Goal: Task Accomplishment & Management: Use online tool/utility

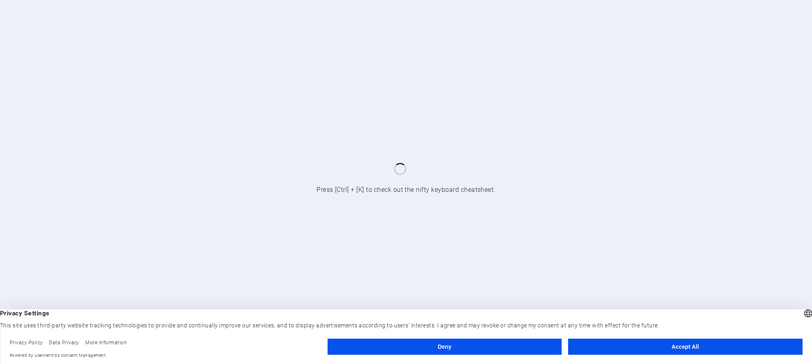
click at [603, 348] on button "Accept All" at bounding box center [685, 346] width 234 height 16
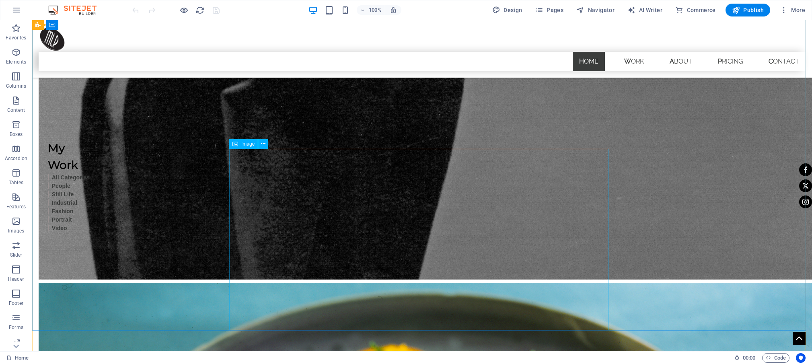
scroll to position [1764, 0]
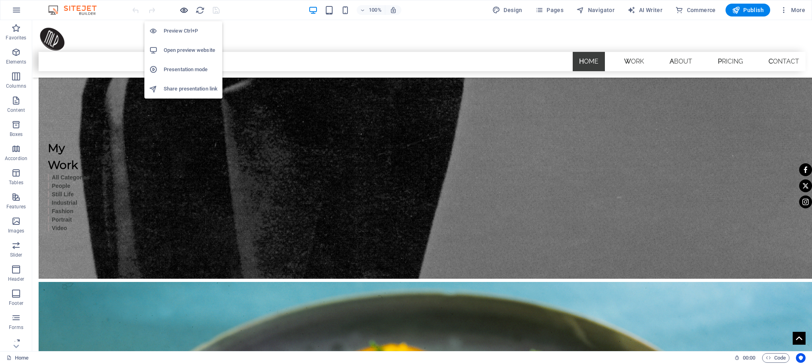
click at [182, 12] on icon "button" at bounding box center [183, 10] width 9 height 9
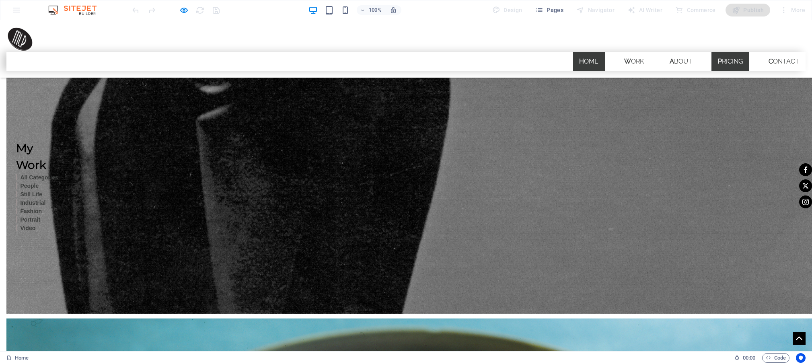
click at [718, 52] on link "Pricing" at bounding box center [730, 61] width 38 height 19
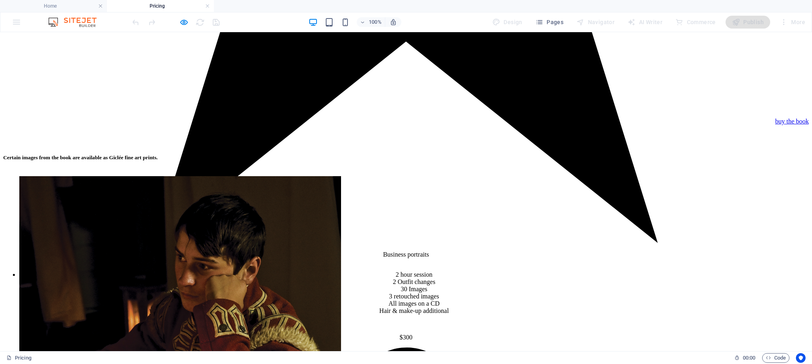
scroll to position [1174, 0]
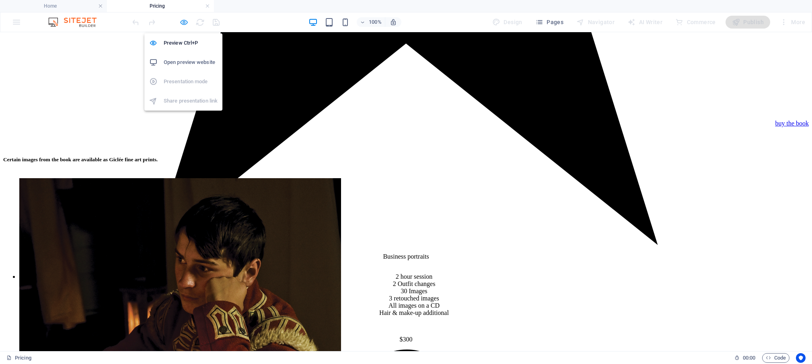
click at [183, 23] on icon "button" at bounding box center [183, 22] width 9 height 9
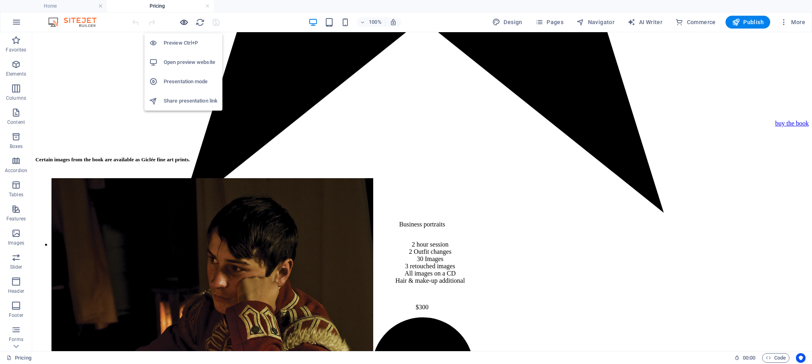
click at [185, 23] on icon "button" at bounding box center [183, 22] width 9 height 9
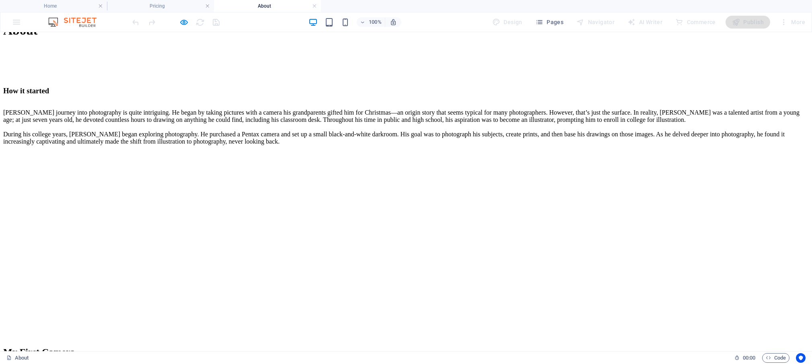
scroll to position [468, 0]
click at [180, 23] on icon "button" at bounding box center [183, 22] width 9 height 9
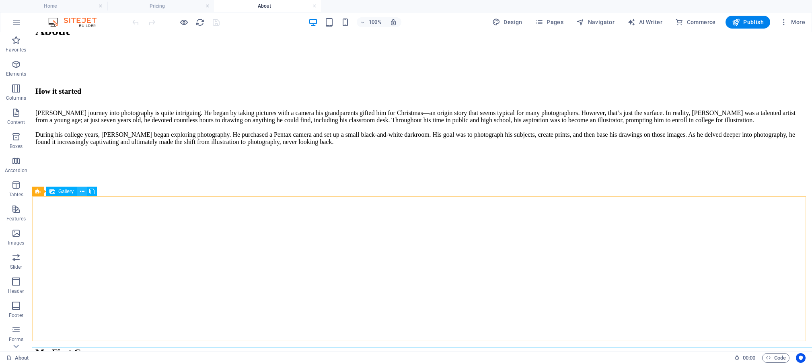
click at [81, 192] on icon at bounding box center [82, 191] width 4 height 8
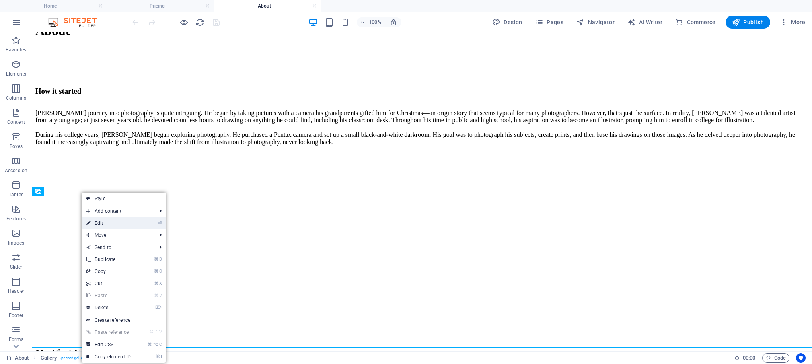
click at [100, 223] on link "⏎ Edit" at bounding box center [109, 223] width 54 height 12
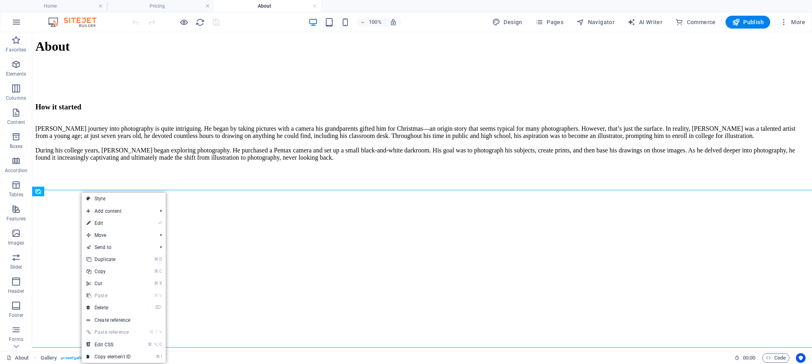
select select "4"
select select "px"
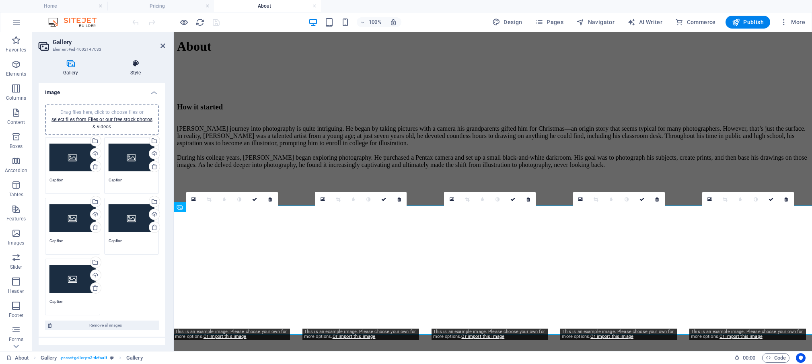
click at [137, 64] on icon at bounding box center [135, 63] width 59 height 8
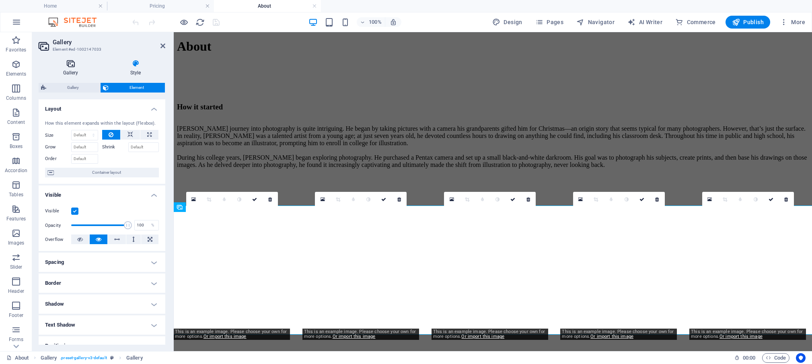
click at [74, 64] on icon at bounding box center [71, 63] width 64 height 8
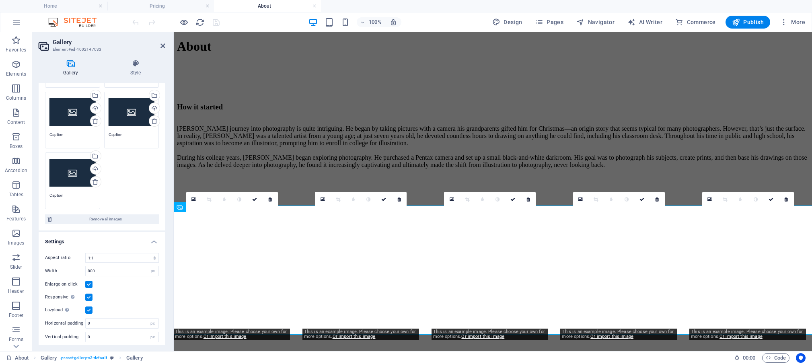
scroll to position [103, 0]
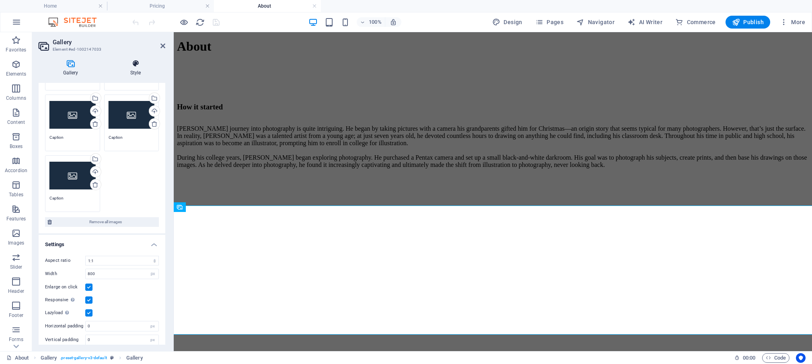
click at [134, 67] on icon at bounding box center [135, 63] width 59 height 8
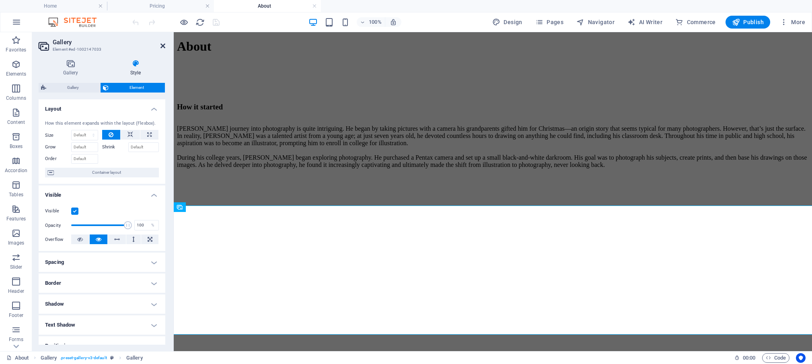
click at [161, 44] on icon at bounding box center [162, 46] width 5 height 6
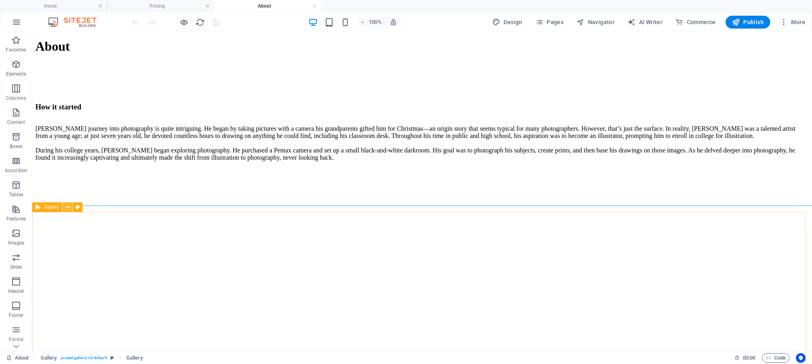
click at [70, 209] on button at bounding box center [68, 207] width 10 height 10
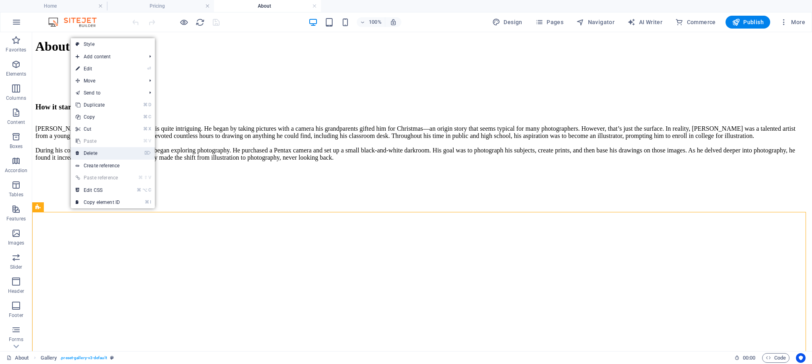
click at [98, 155] on link "⌦ Delete" at bounding box center [98, 153] width 54 height 12
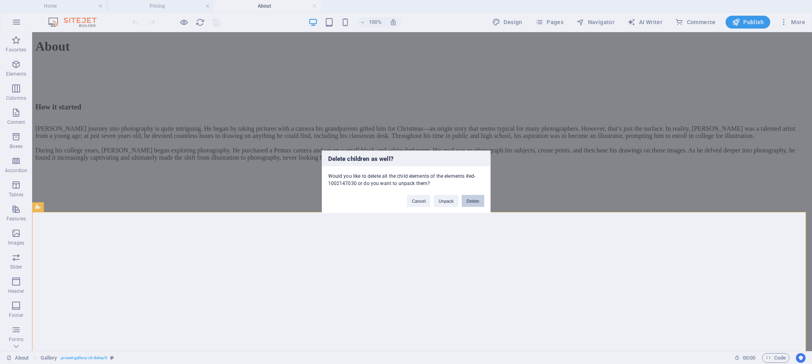
click at [470, 201] on button "Delete" at bounding box center [473, 201] width 23 height 12
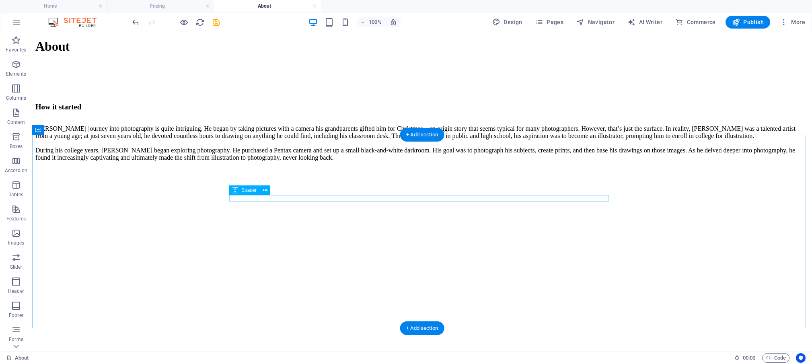
scroll to position [336, 0]
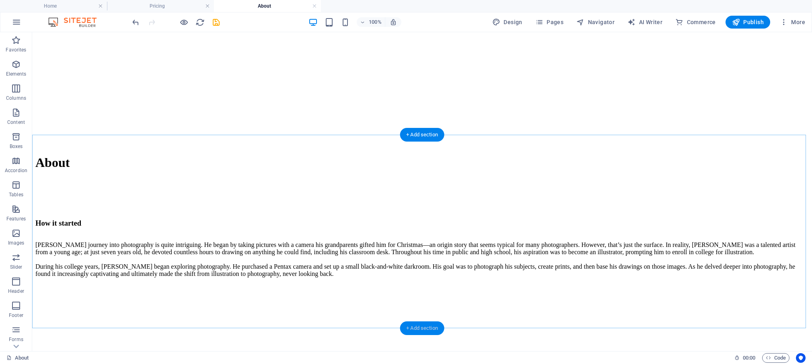
drag, startPoint x: 433, startPoint y: 324, endPoint x: 263, endPoint y: 292, distance: 173.1
click at [433, 324] on div "+ Add section" at bounding box center [422, 328] width 45 height 14
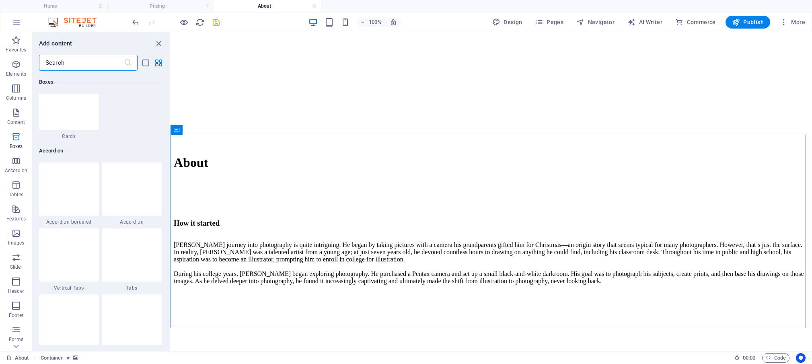
scroll to position [2507, 0]
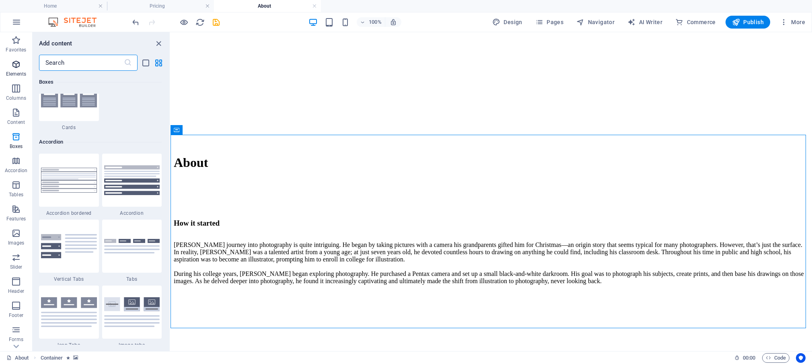
click at [18, 71] on p "Elements" at bounding box center [16, 74] width 21 height 6
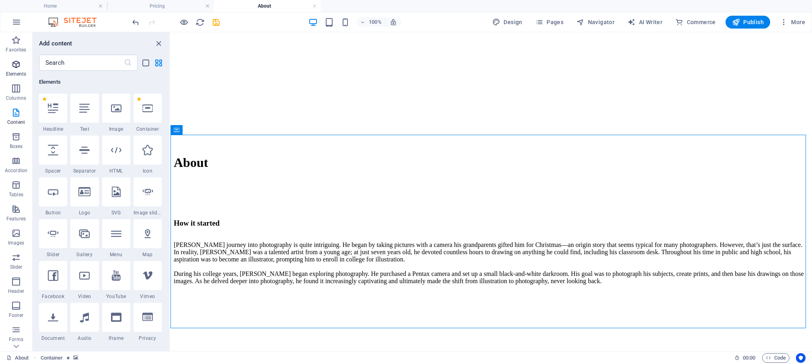
scroll to position [86, 0]
click at [117, 111] on icon at bounding box center [116, 108] width 10 height 10
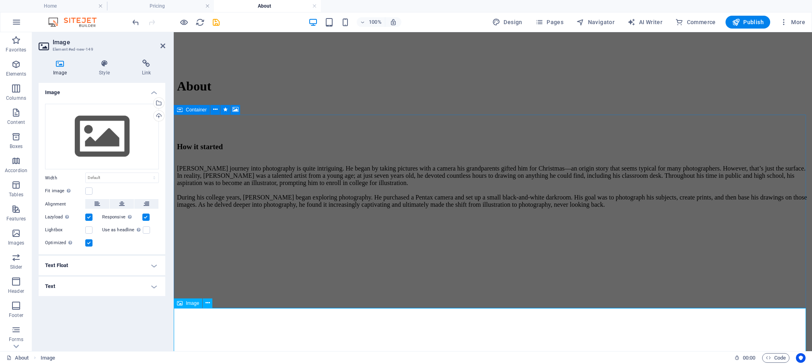
scroll to position [427, 0]
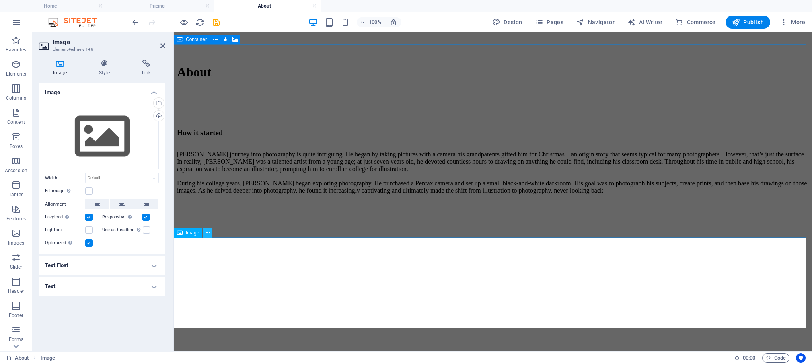
click at [209, 232] on icon at bounding box center [207, 233] width 4 height 8
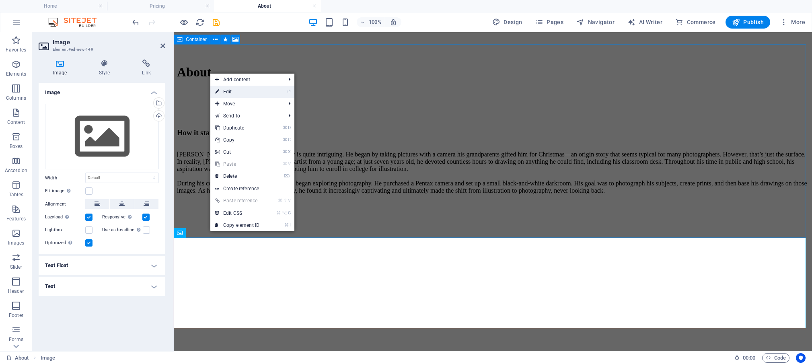
click at [240, 90] on link "⏎ Edit" at bounding box center [237, 92] width 54 height 12
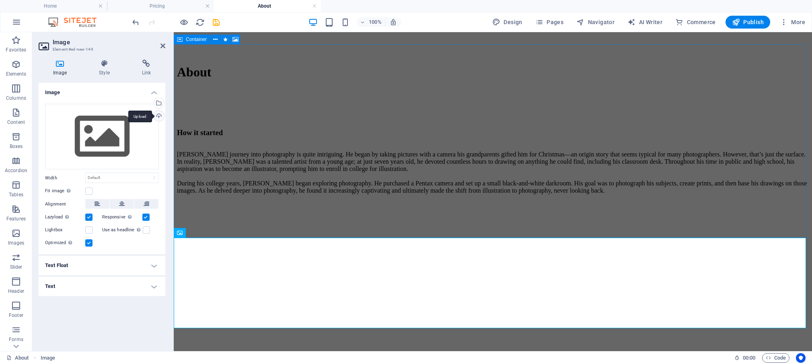
click at [158, 115] on div "Upload" at bounding box center [158, 117] width 12 height 12
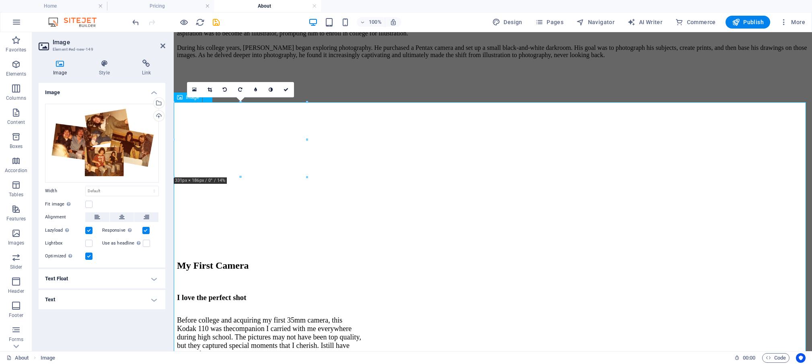
scroll to position [549, 0]
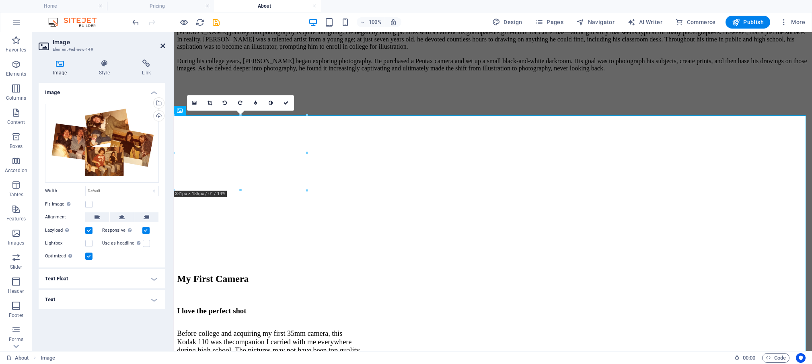
click at [163, 47] on icon at bounding box center [162, 46] width 5 height 6
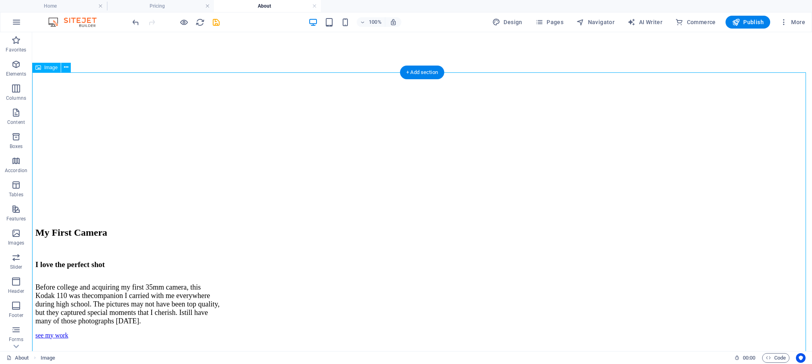
scroll to position [587, 0]
click at [65, 71] on icon at bounding box center [66, 72] width 4 height 8
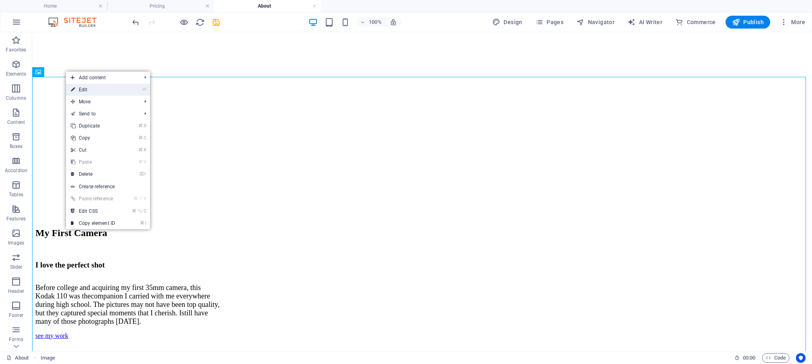
click at [84, 92] on link "⏎ Edit" at bounding box center [93, 90] width 54 height 12
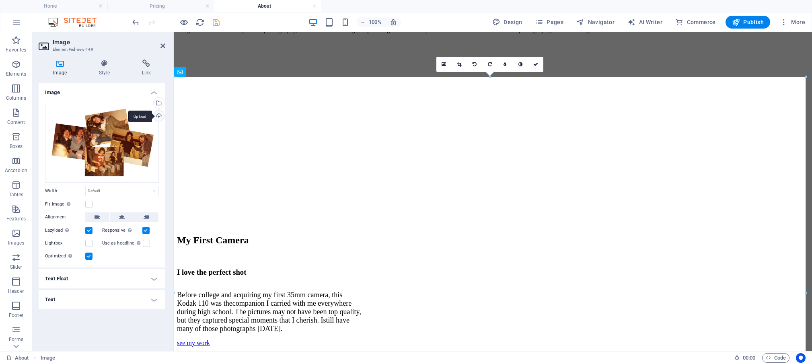
click at [158, 117] on div "Upload" at bounding box center [158, 117] width 12 height 12
click at [159, 102] on div "Select files from the file manager, stock photos, or upload file(s)" at bounding box center [158, 104] width 12 height 12
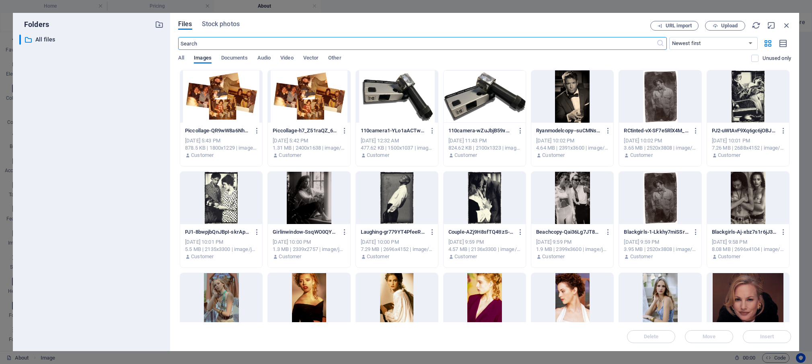
click at [218, 92] on div at bounding box center [221, 96] width 82 height 52
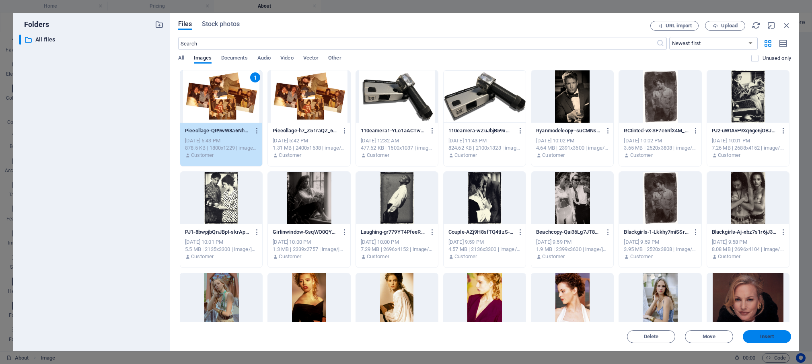
click at [761, 336] on span "Insert" at bounding box center [767, 336] width 14 height 5
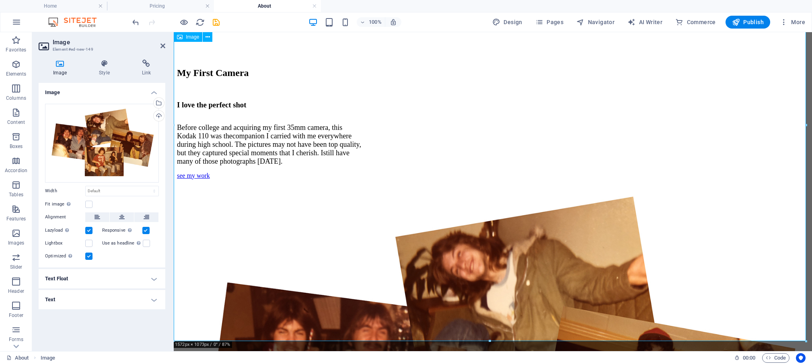
scroll to position [768, 0]
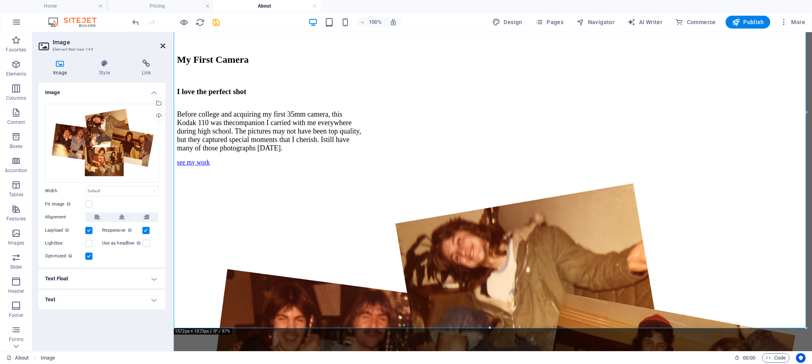
click at [164, 47] on icon at bounding box center [162, 46] width 5 height 6
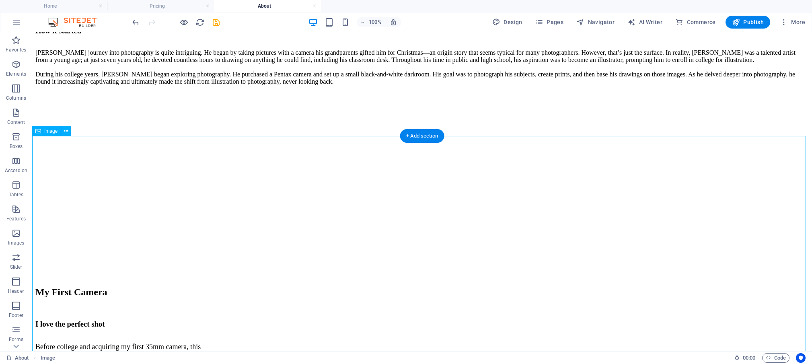
scroll to position [414, 0]
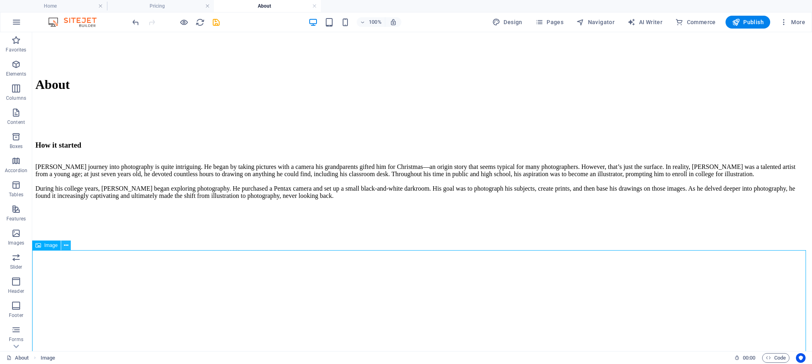
click at [67, 246] on icon at bounding box center [66, 245] width 4 height 8
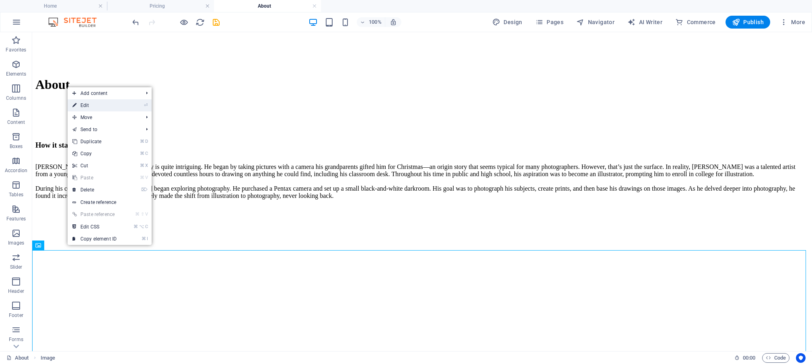
click at [86, 106] on link "⏎ Edit" at bounding box center [95, 105] width 54 height 12
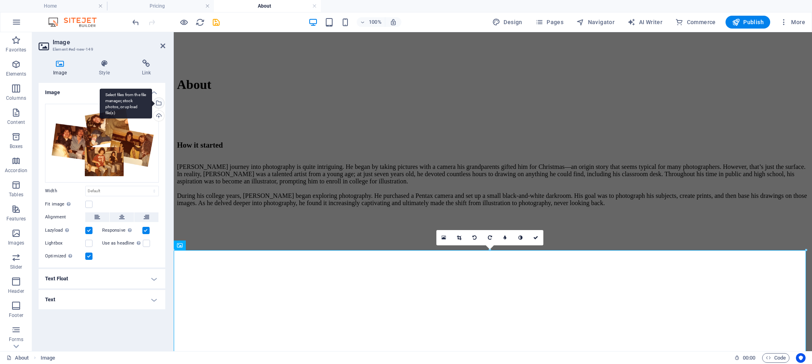
click at [160, 103] on div "Select files from the file manager, stock photos, or upload file(s)" at bounding box center [158, 104] width 12 height 12
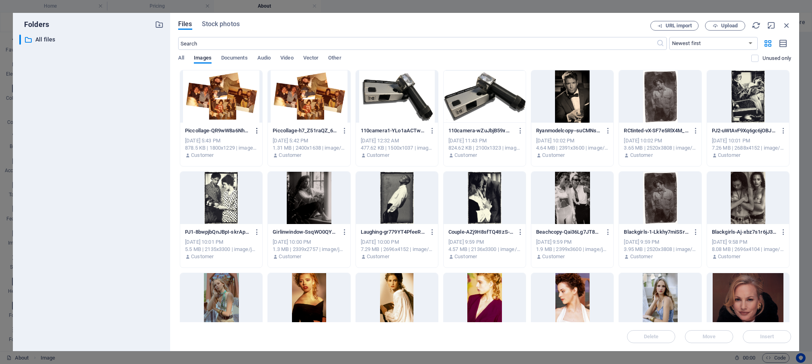
click at [258, 130] on icon "button" at bounding box center [257, 130] width 8 height 7
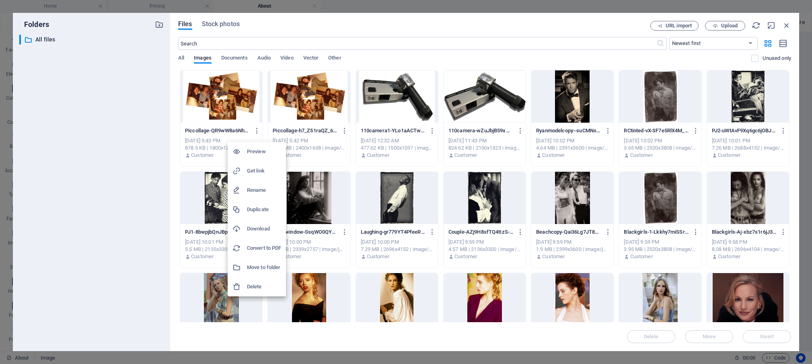
click at [261, 287] on h6 "Delete" at bounding box center [264, 287] width 34 height 10
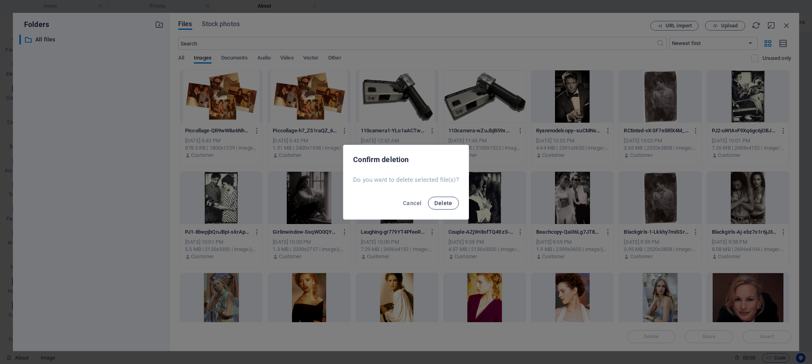
click at [447, 202] on span "Delete" at bounding box center [443, 203] width 18 height 6
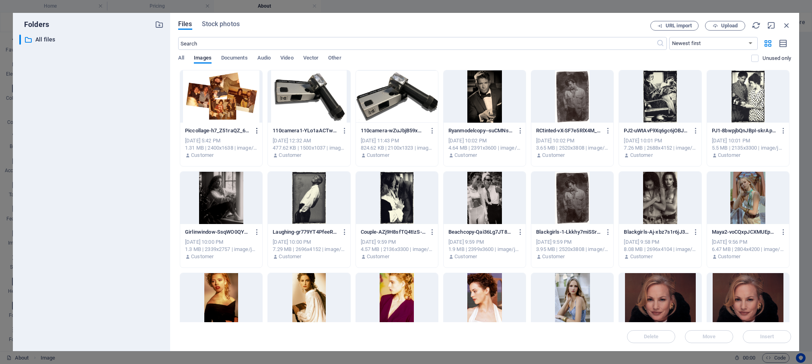
click at [260, 129] on icon "button" at bounding box center [257, 130] width 8 height 7
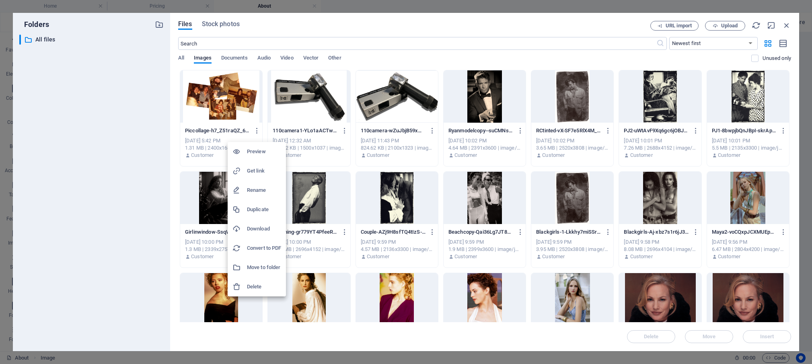
click at [258, 287] on h6 "Delete" at bounding box center [264, 287] width 34 height 10
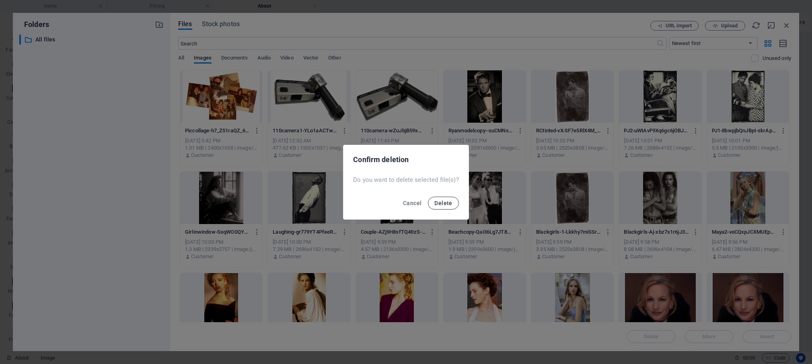
click at [453, 200] on button "Delete" at bounding box center [443, 203] width 31 height 13
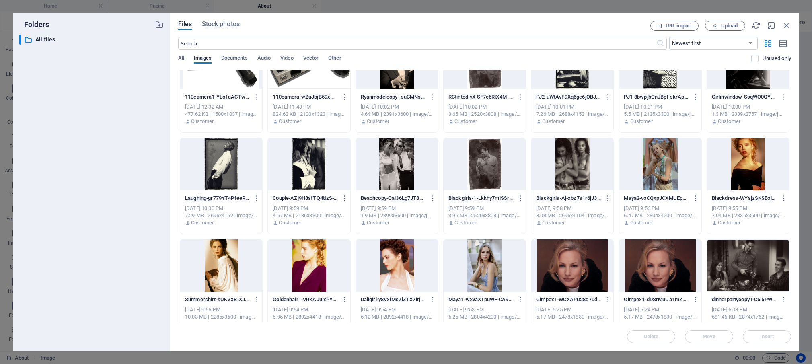
scroll to position [41, 0]
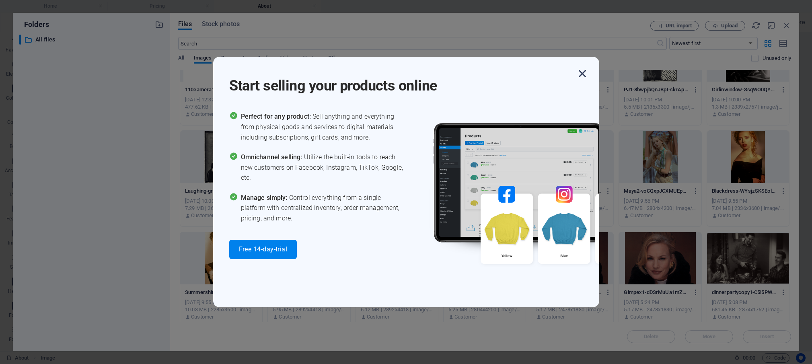
click at [581, 72] on icon "button" at bounding box center [582, 73] width 14 height 14
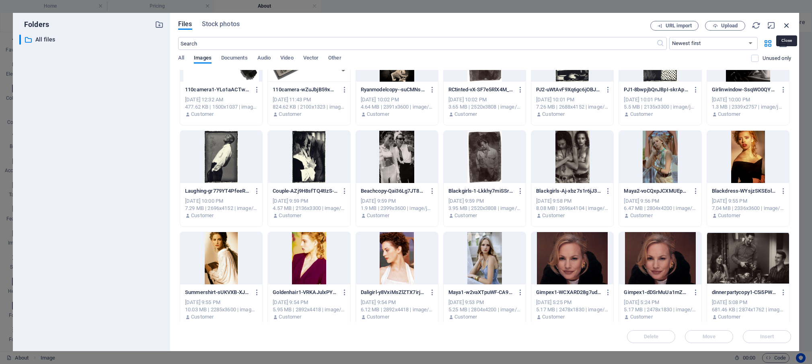
click at [786, 26] on icon "button" at bounding box center [786, 25] width 9 height 9
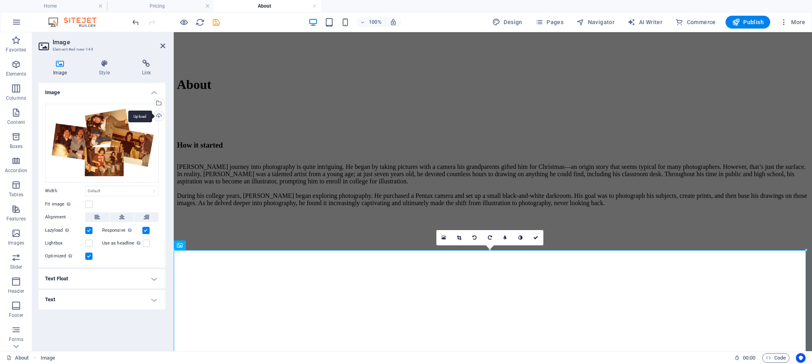
click at [159, 117] on div "Upload" at bounding box center [158, 117] width 12 height 12
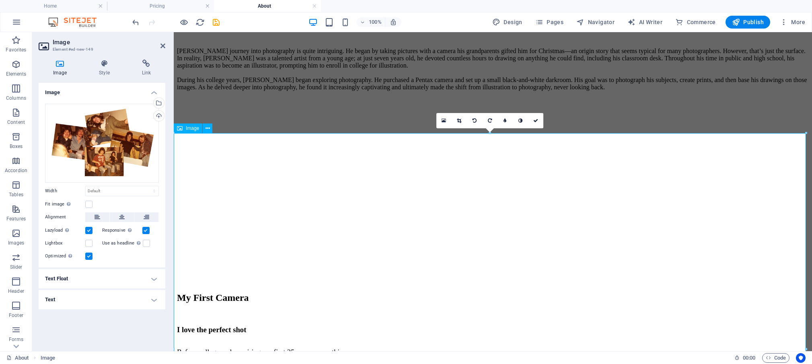
scroll to position [549, 0]
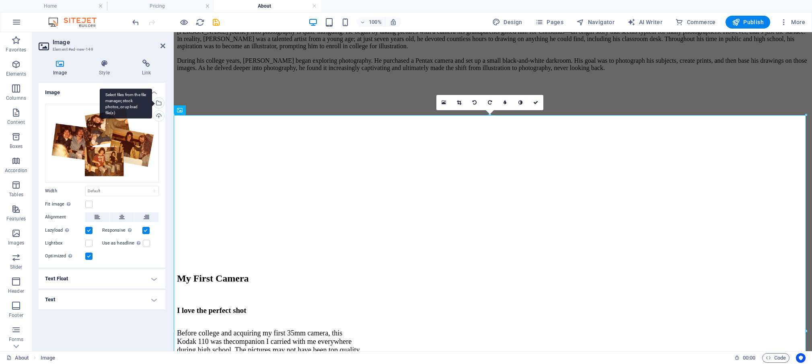
click at [160, 102] on div "Select files from the file manager, stock photos, or upload file(s)" at bounding box center [158, 104] width 12 height 12
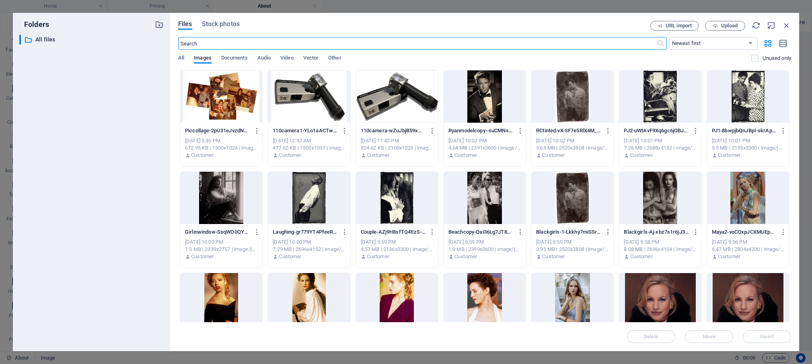
click at [234, 105] on div at bounding box center [221, 96] width 82 height 52
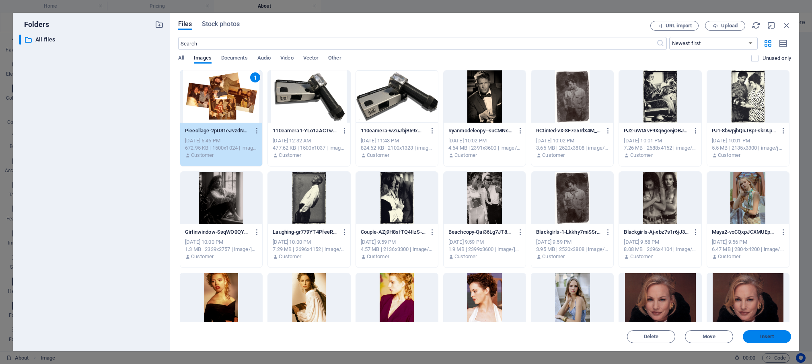
click at [767, 338] on span "Insert" at bounding box center [767, 336] width 14 height 5
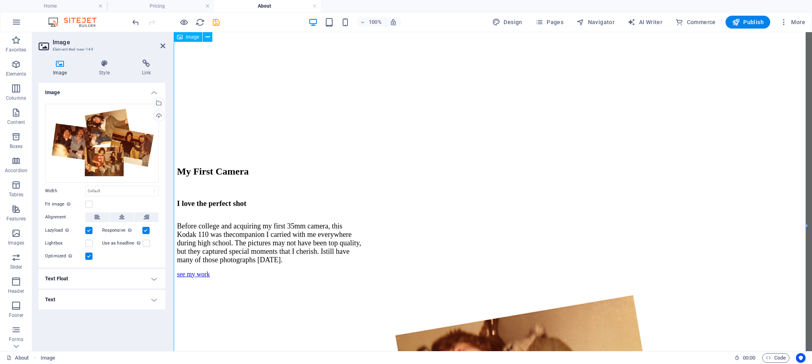
scroll to position [658, 0]
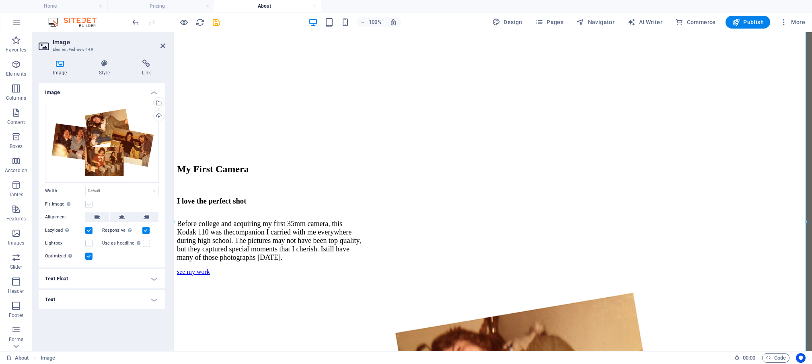
click at [90, 204] on label at bounding box center [88, 204] width 7 height 7
click at [0, 0] on input "Fit image Automatically fit image to a fixed width and height" at bounding box center [0, 0] width 0 height 0
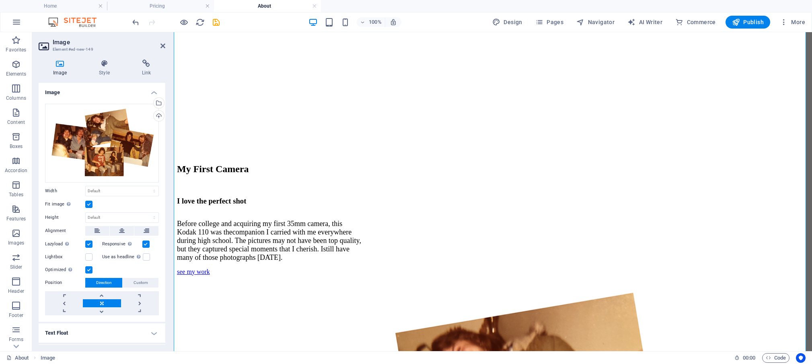
click at [90, 201] on label at bounding box center [88, 204] width 7 height 7
click at [0, 0] on input "Fit image Automatically fit image to a fixed width and height" at bounding box center [0, 0] width 0 height 0
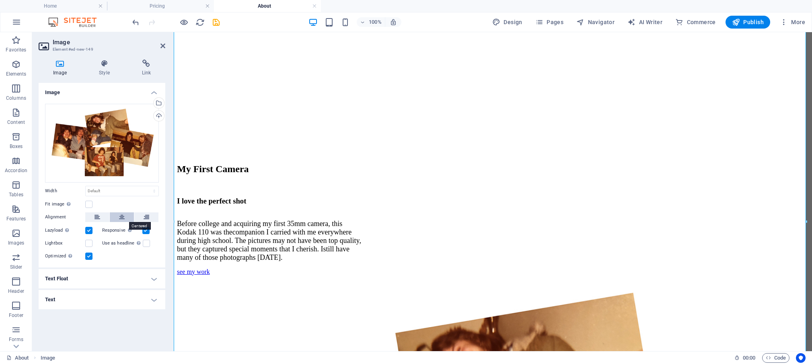
click at [124, 216] on icon at bounding box center [122, 217] width 6 height 10
click at [86, 186] on select "Default auto px rem % em vh vw" at bounding box center [122, 191] width 73 height 10
select select "px"
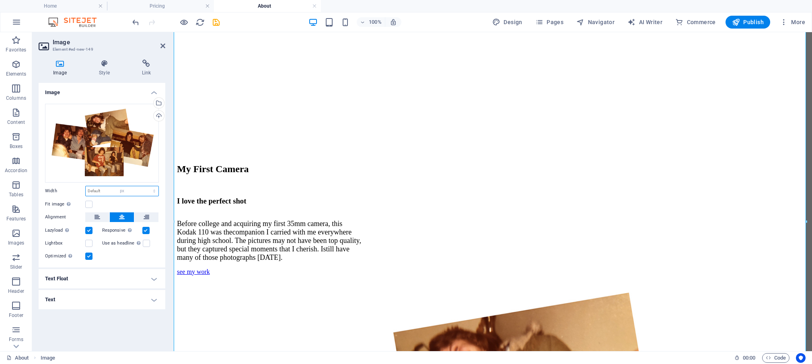
click option "px" at bounding box center [0, 0] width 0 height 0
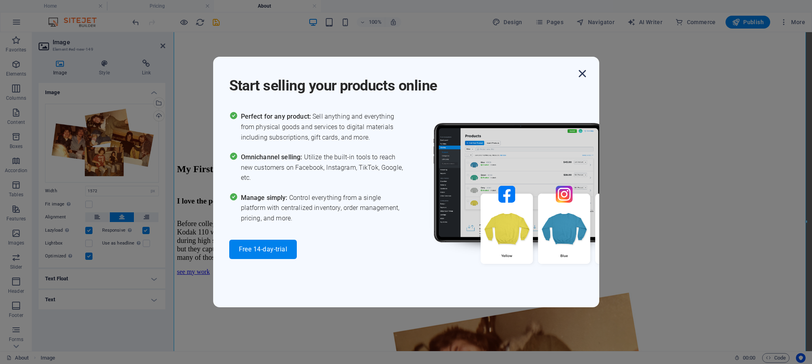
click at [581, 73] on icon "button" at bounding box center [582, 73] width 14 height 14
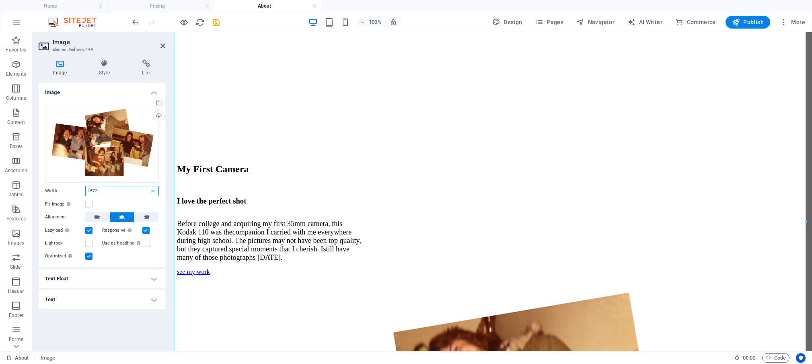
click at [111, 193] on input "1572" at bounding box center [122, 191] width 73 height 10
drag, startPoint x: 102, startPoint y: 191, endPoint x: 85, endPoint y: 191, distance: 16.5
click at [86, 189] on input "1572" at bounding box center [122, 191] width 73 height 10
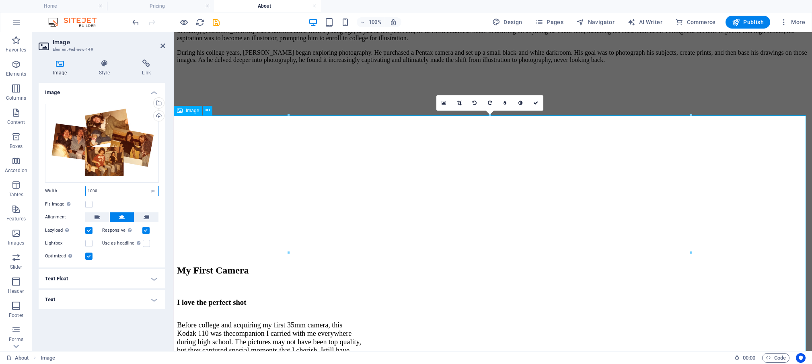
scroll to position [611, 0]
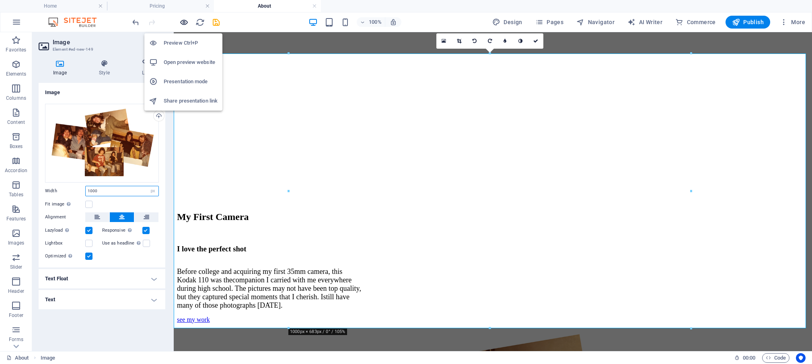
type input "1000"
click at [183, 22] on icon "button" at bounding box center [183, 22] width 9 height 9
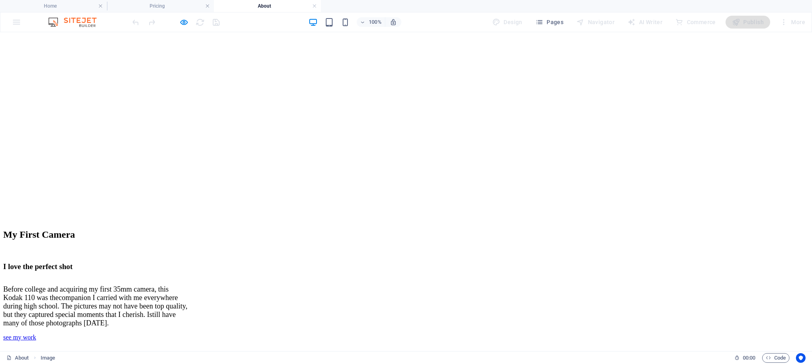
scroll to position [591, 0]
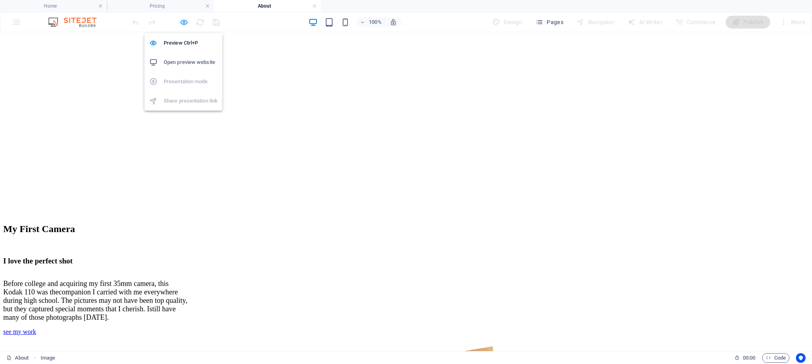
click at [184, 23] on icon "button" at bounding box center [183, 22] width 9 height 9
select select "px"
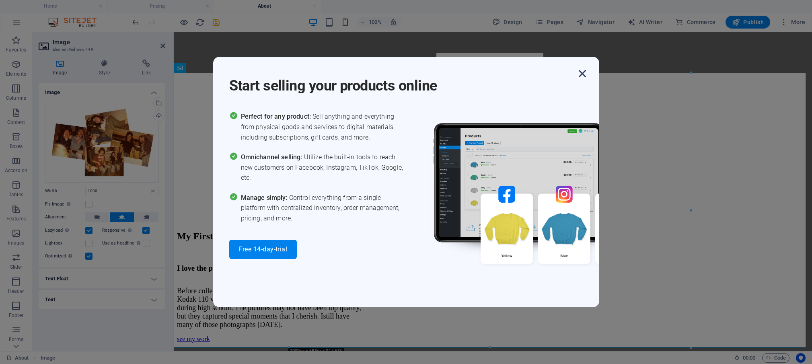
click at [582, 73] on icon "button" at bounding box center [582, 73] width 14 height 14
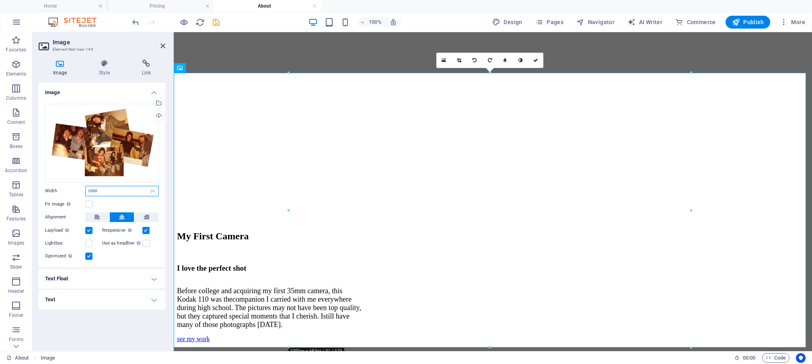
drag, startPoint x: 100, startPoint y: 191, endPoint x: 80, endPoint y: 187, distance: 20.1
click at [86, 187] on input "1000" at bounding box center [122, 191] width 73 height 10
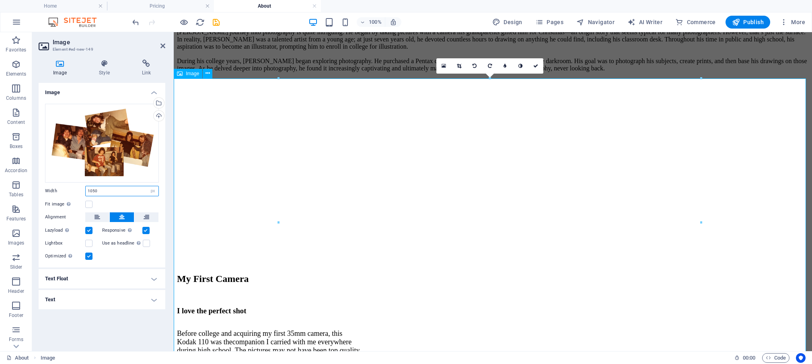
scroll to position [533, 0]
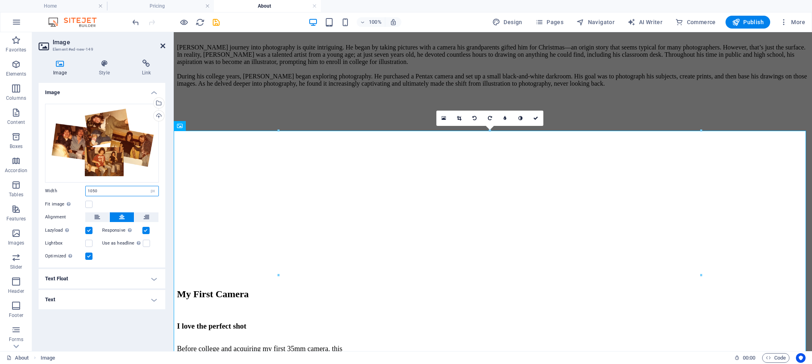
type input "1050"
click at [161, 45] on icon at bounding box center [162, 46] width 5 height 6
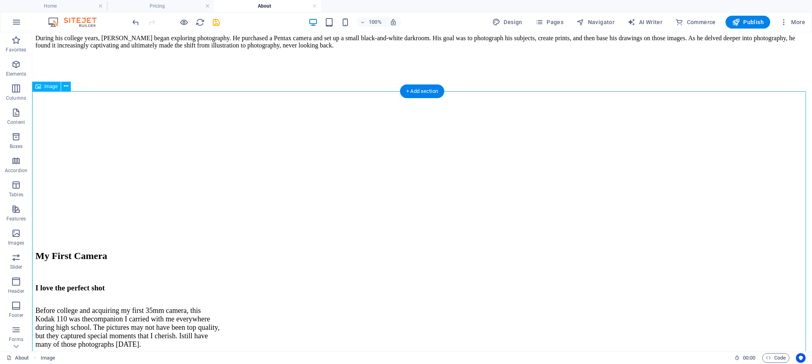
scroll to position [585, 0]
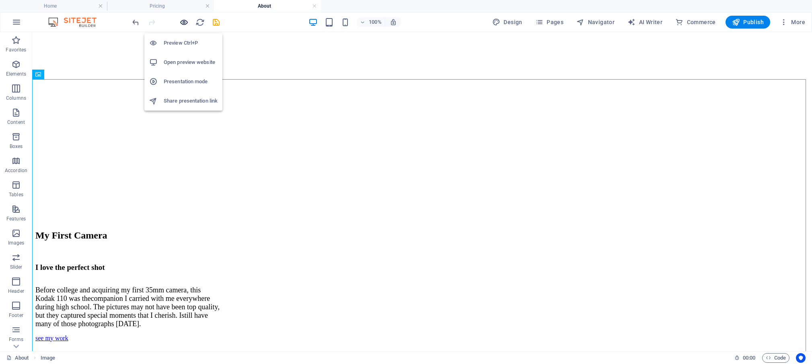
click at [181, 20] on icon "button" at bounding box center [183, 22] width 9 height 9
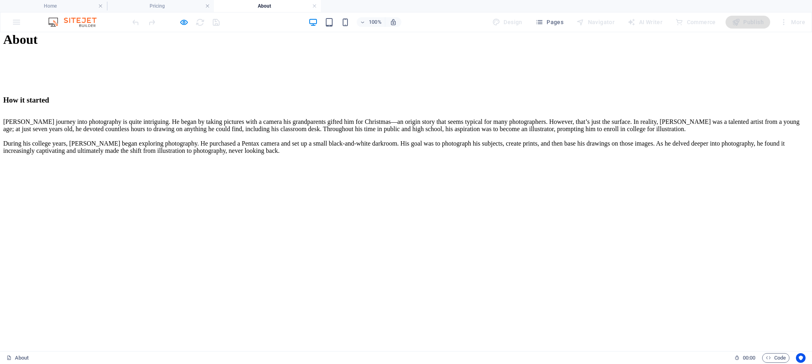
scroll to position [457, 0]
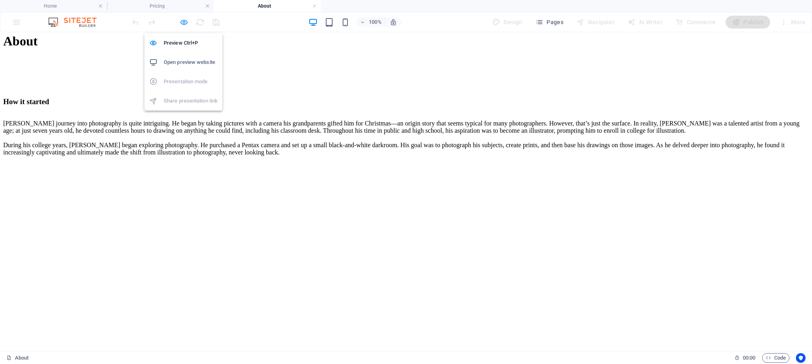
click at [181, 20] on icon "button" at bounding box center [183, 22] width 9 height 9
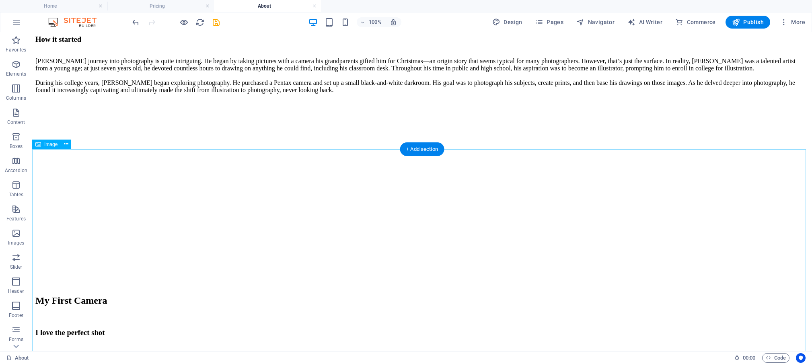
scroll to position [522, 0]
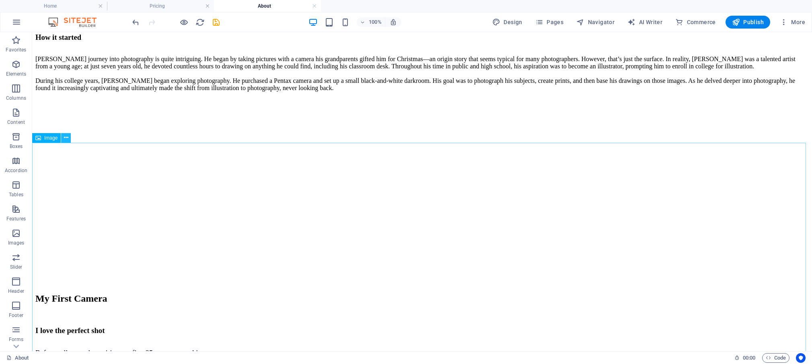
click at [66, 137] on icon at bounding box center [66, 137] width 4 height 8
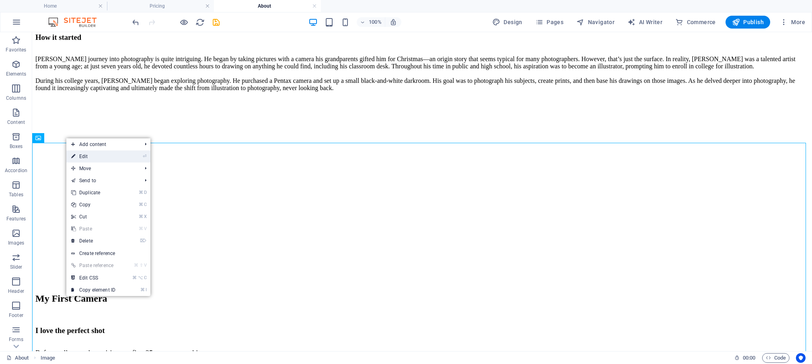
click at [92, 160] on link "⏎ Edit" at bounding box center [93, 156] width 54 height 12
select select "px"
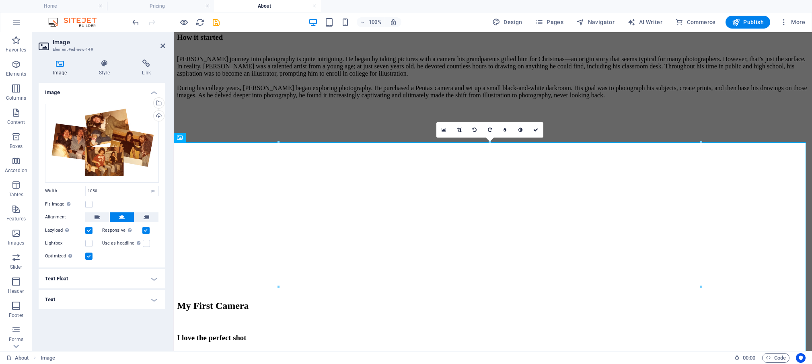
click at [156, 300] on h4 "Text" at bounding box center [102, 299] width 127 height 19
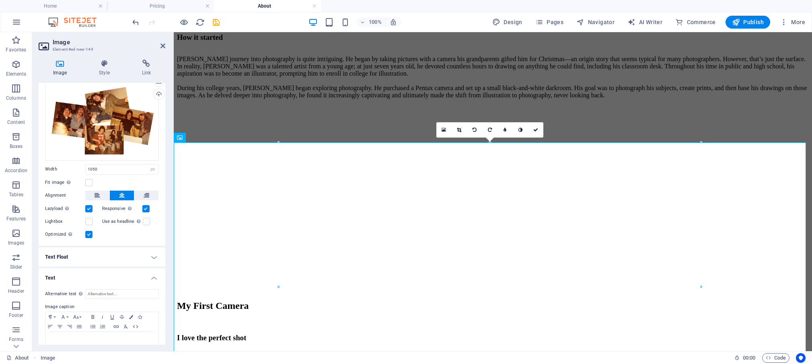
scroll to position [36, 0]
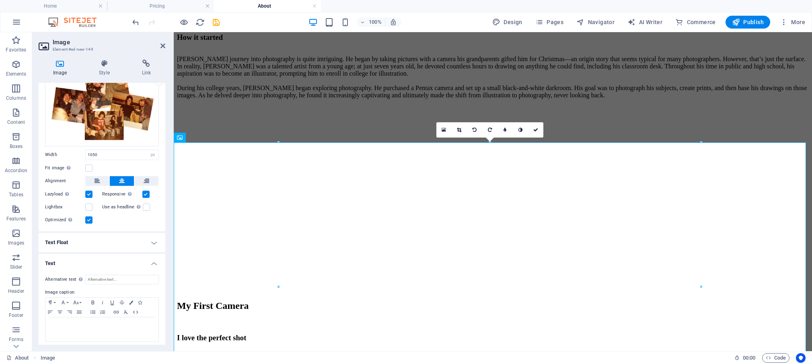
click at [147, 261] on h4 "Text" at bounding box center [102, 261] width 127 height 14
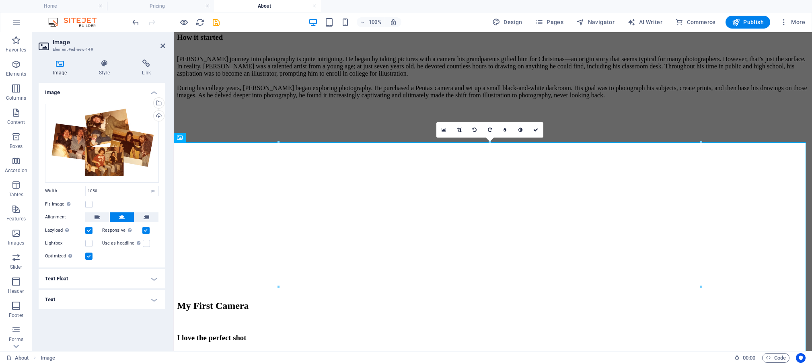
scroll to position [0, 0]
click at [156, 279] on h4 "Text Float" at bounding box center [102, 278] width 127 height 19
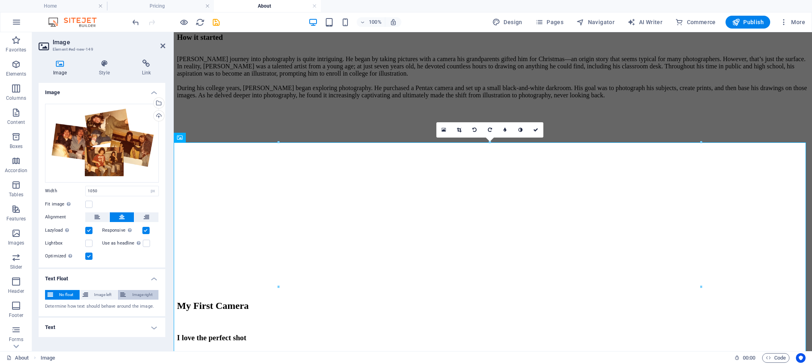
click at [146, 294] on span "Image right" at bounding box center [142, 295] width 28 height 10
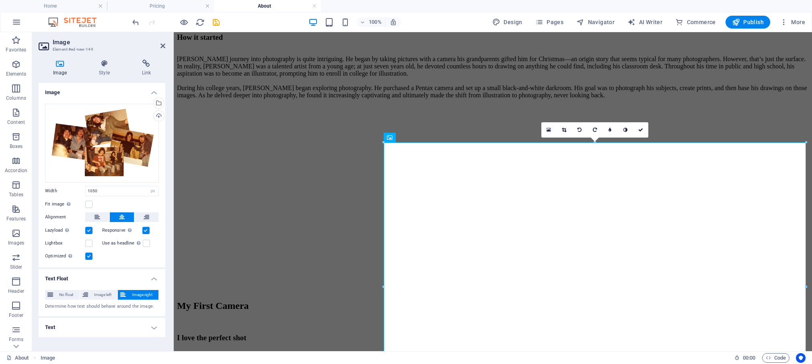
click at [329, 216] on html "Skip to main content Home Work People Portrait Still Life and Product Industria…" at bounding box center [493, 122] width 638 height 1225
click at [68, 294] on span "No float" at bounding box center [66, 295] width 22 height 10
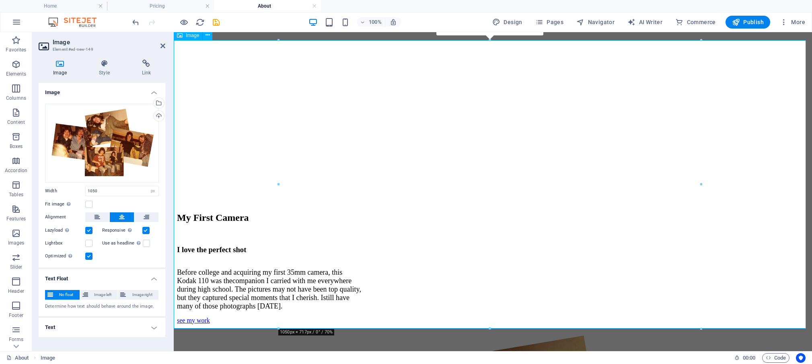
scroll to position [624, 0]
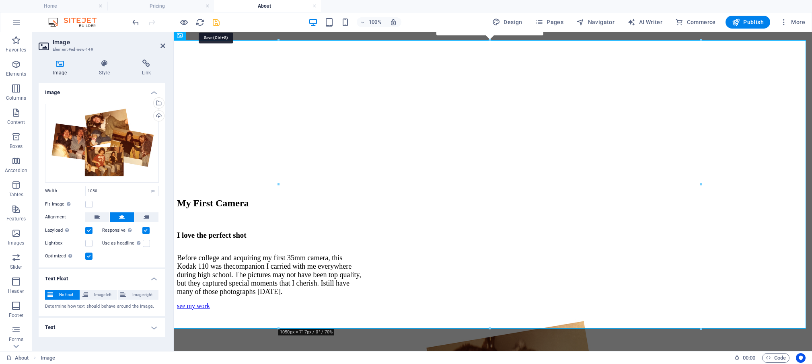
click at [216, 20] on icon "save" at bounding box center [215, 22] width 9 height 9
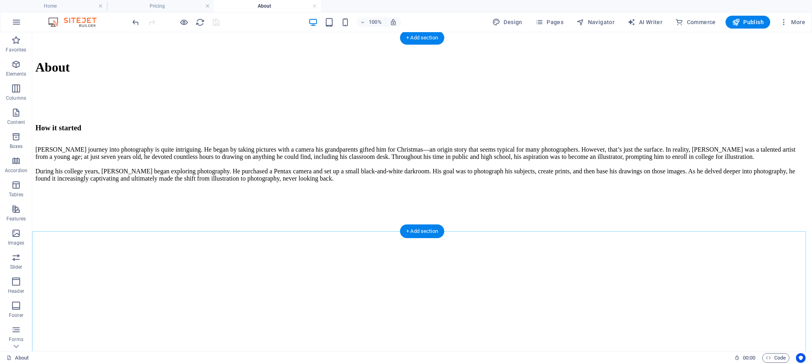
scroll to position [438, 0]
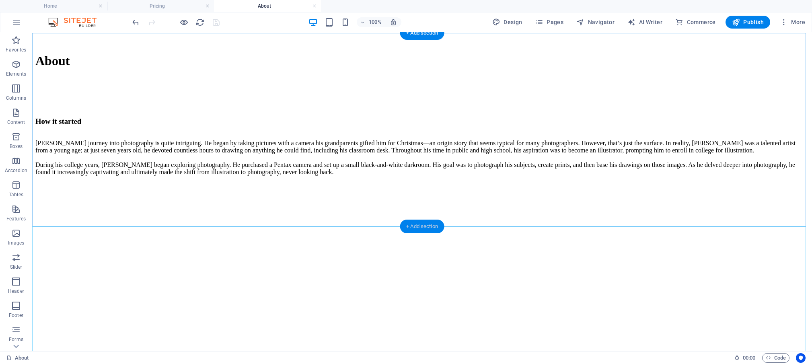
drag, startPoint x: 420, startPoint y: 226, endPoint x: 250, endPoint y: 193, distance: 173.5
click at [420, 226] on div "+ Add section" at bounding box center [422, 226] width 45 height 14
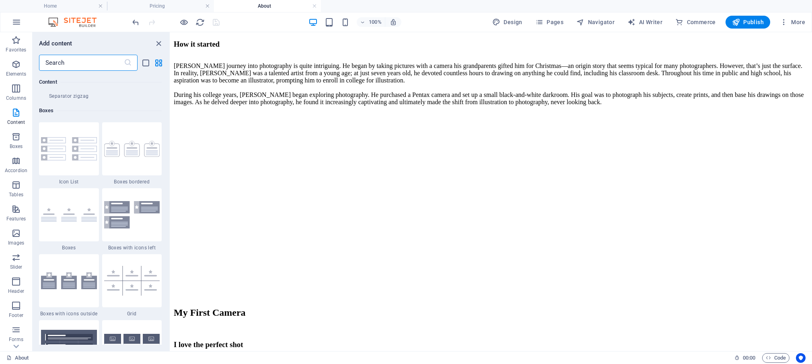
scroll to position [2199, 0]
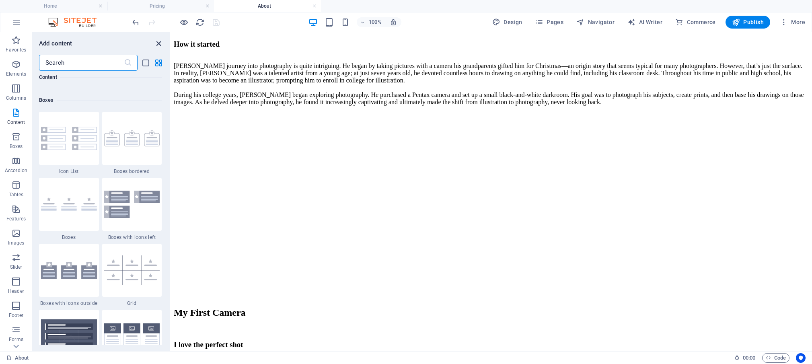
click at [156, 42] on icon "close panel" at bounding box center [158, 43] width 9 height 9
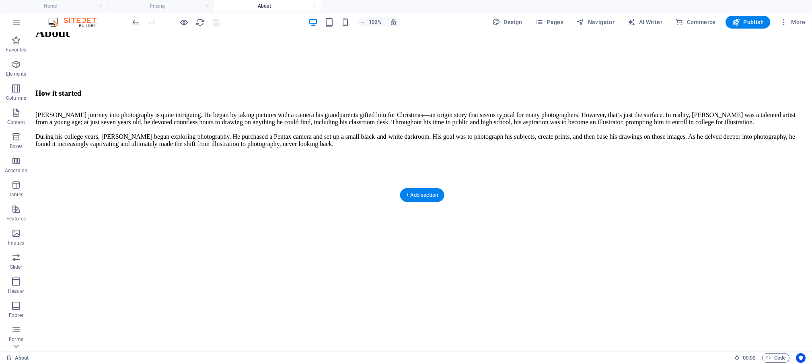
scroll to position [464, 0]
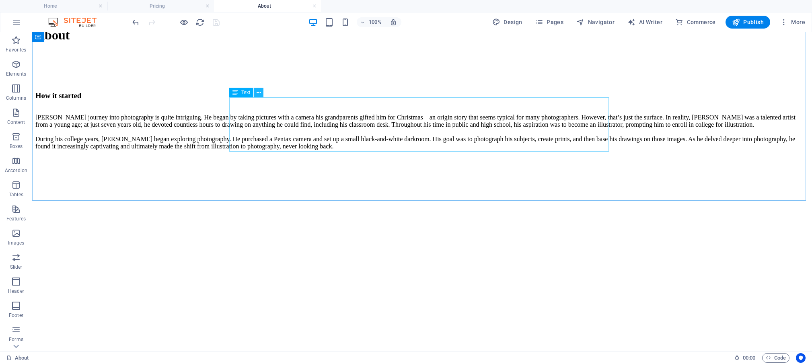
click at [259, 94] on icon at bounding box center [258, 92] width 4 height 8
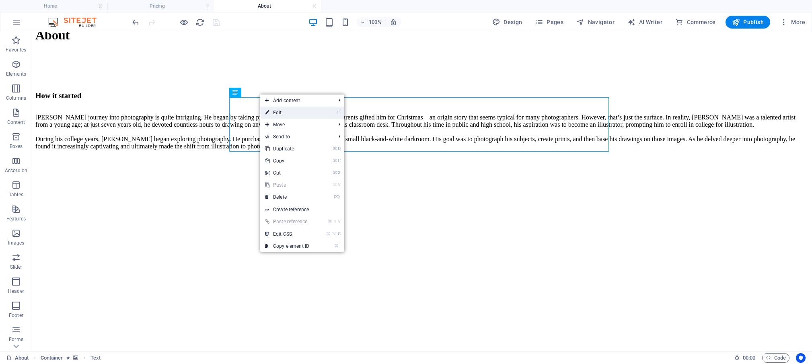
click at [279, 115] on link "⏎ Edit" at bounding box center [287, 113] width 54 height 12
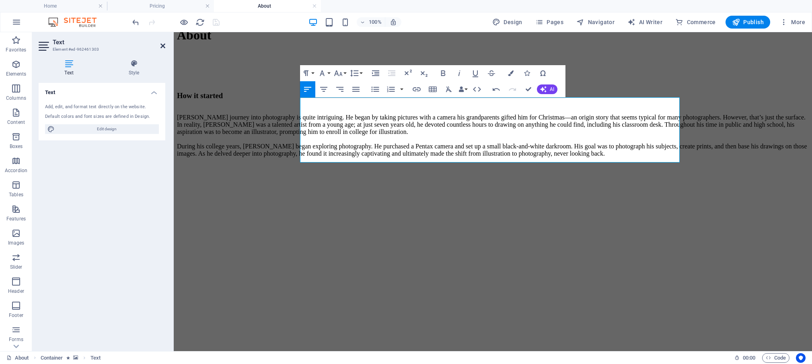
click at [165, 45] on icon at bounding box center [162, 46] width 5 height 6
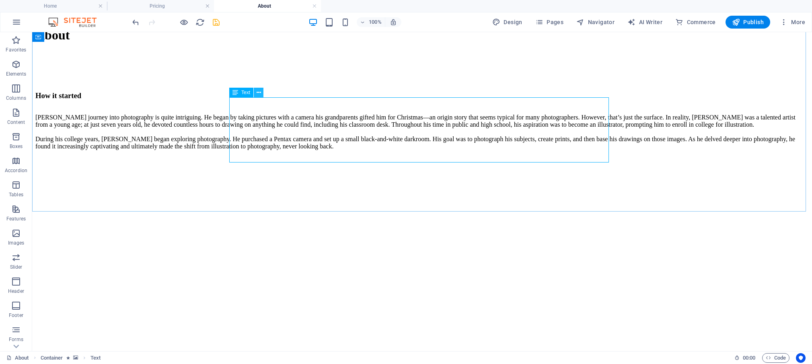
click at [259, 92] on icon at bounding box center [258, 92] width 4 height 8
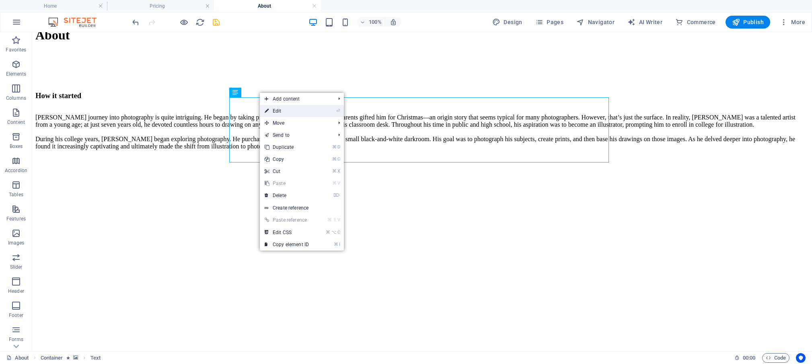
click at [277, 113] on link "⏎ Edit" at bounding box center [287, 111] width 54 height 12
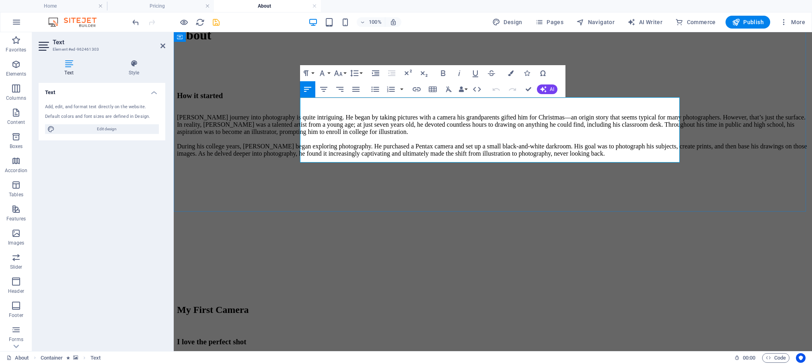
drag, startPoint x: 462, startPoint y: 145, endPoint x: 503, endPoint y: 146, distance: 41.0
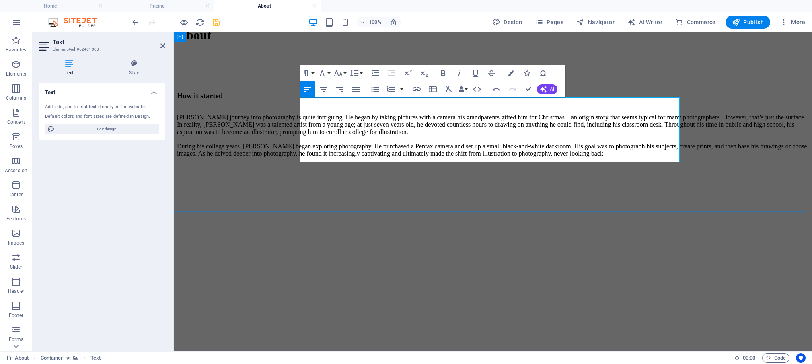
click at [164, 46] on icon at bounding box center [162, 46] width 5 height 6
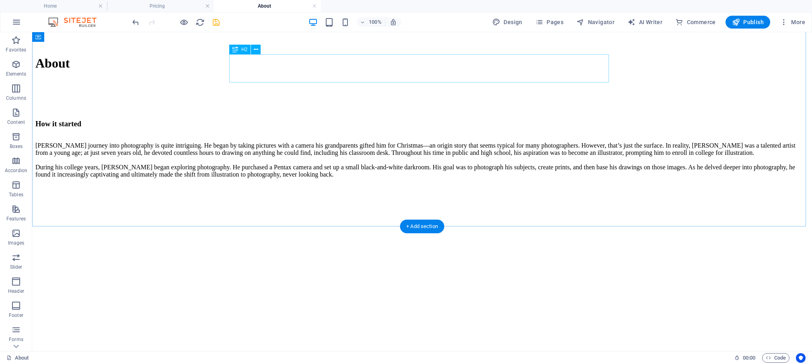
scroll to position [397, 0]
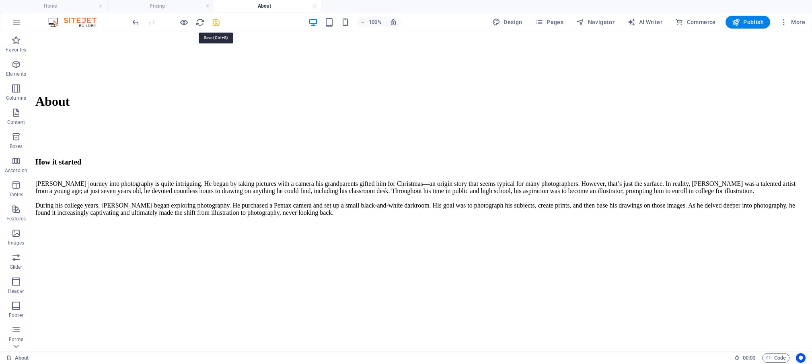
click at [218, 22] on icon "save" at bounding box center [215, 22] width 9 height 9
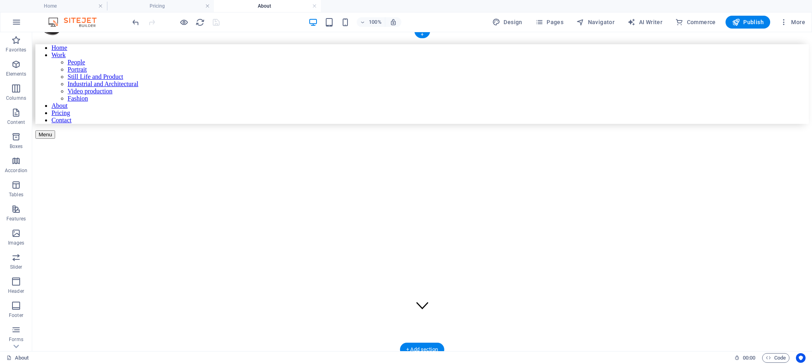
scroll to position [0, 0]
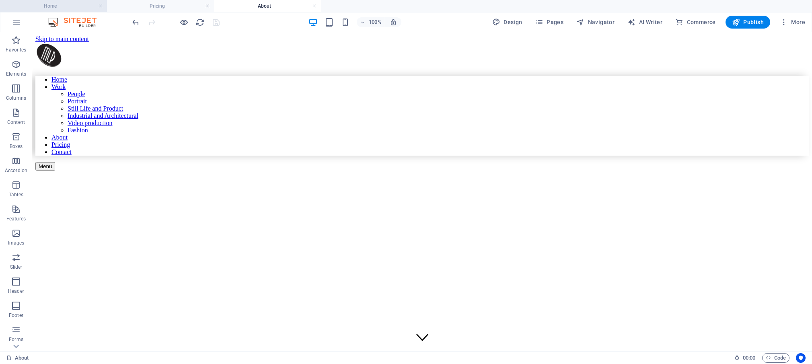
click at [54, 5] on h4 "Home" at bounding box center [53, 6] width 107 height 9
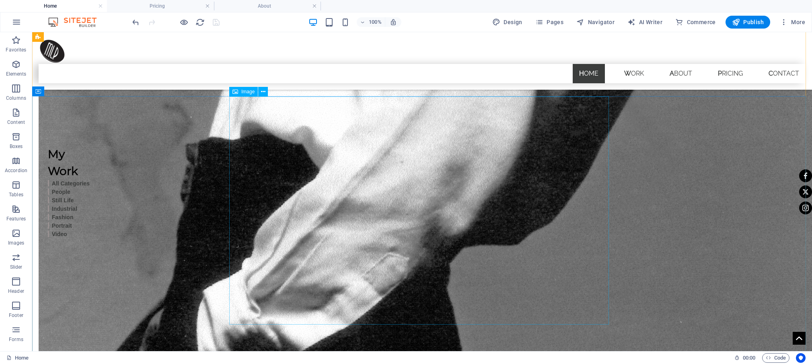
scroll to position [1443, 0]
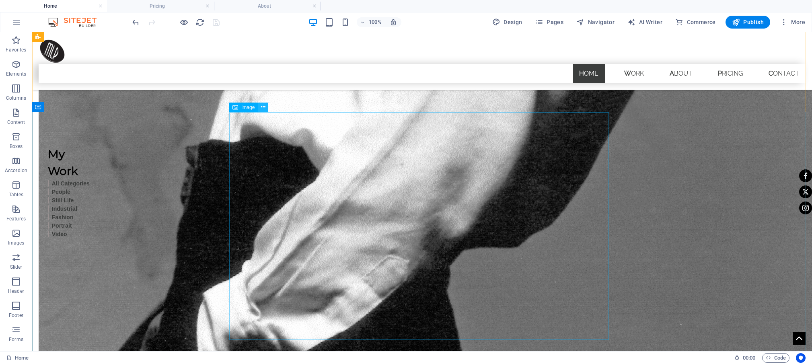
click at [264, 106] on icon at bounding box center [263, 107] width 4 height 8
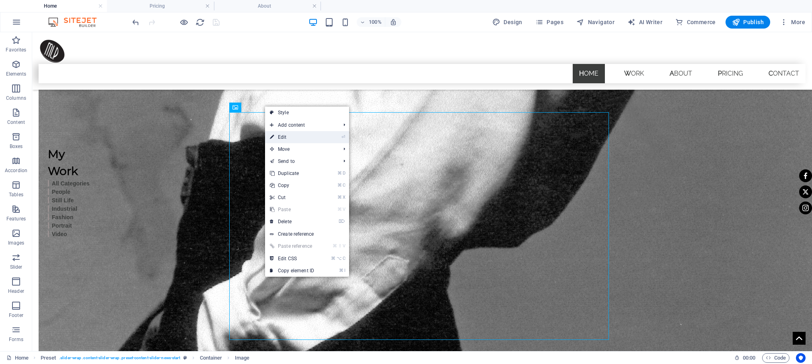
click at [284, 135] on link "⏎ Edit" at bounding box center [292, 137] width 54 height 12
select select "%"
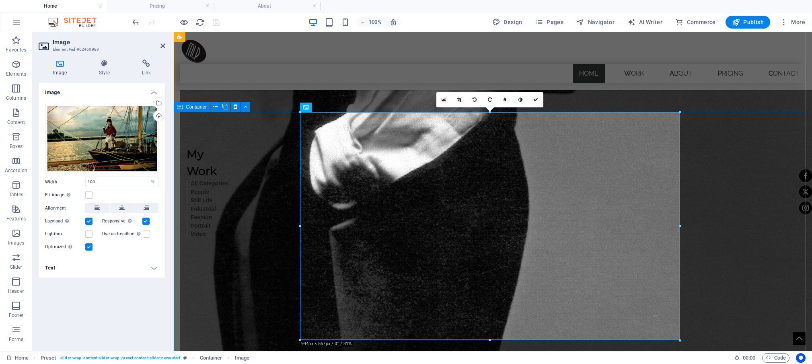
scroll to position [1370, 0]
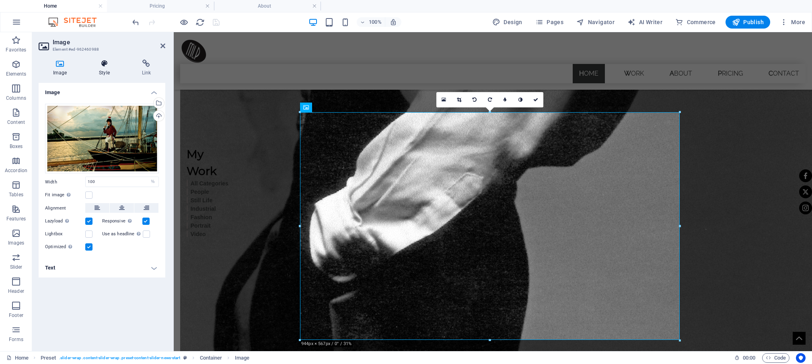
click at [103, 68] on h4 "Style" at bounding box center [105, 67] width 43 height 17
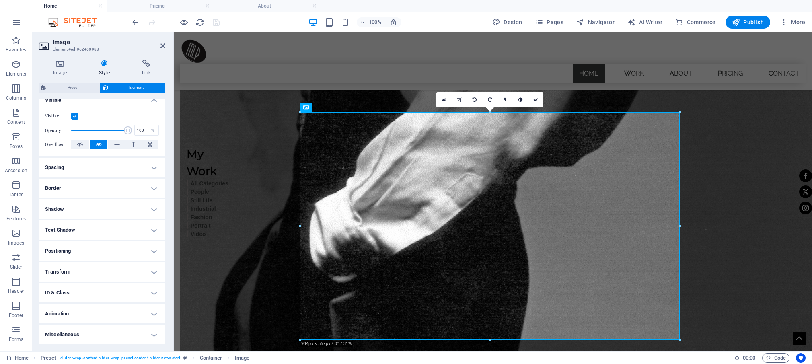
scroll to position [101, 0]
click at [149, 316] on h4 "Animation" at bounding box center [102, 313] width 127 height 19
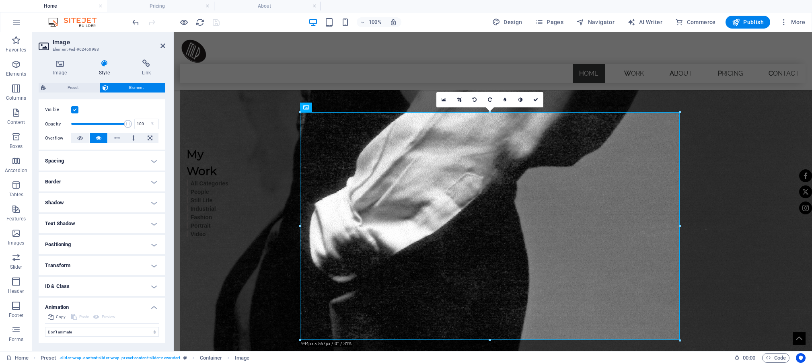
scroll to position [127, 0]
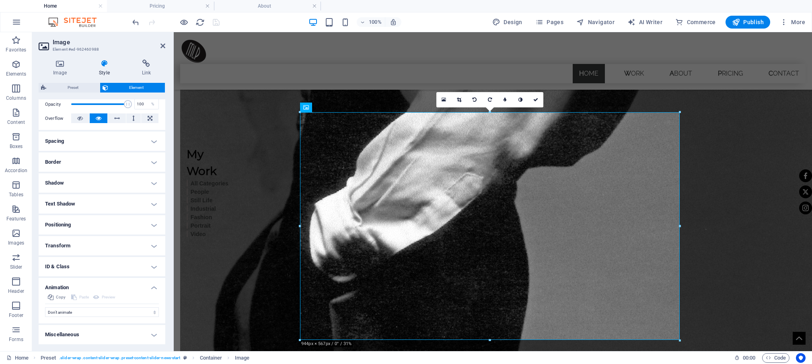
click at [146, 287] on h4 "Animation" at bounding box center [102, 285] width 127 height 14
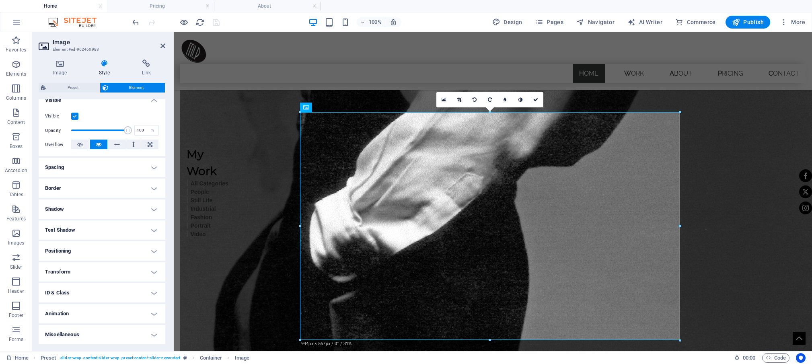
scroll to position [101, 0]
click at [150, 334] on h4 "Miscellaneous" at bounding box center [102, 334] width 127 height 19
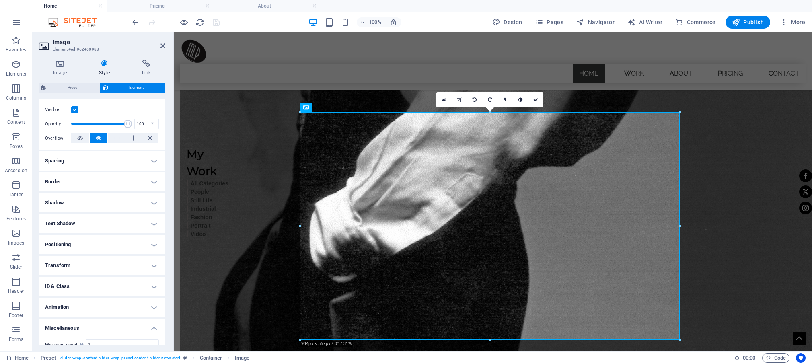
scroll to position [151, 0]
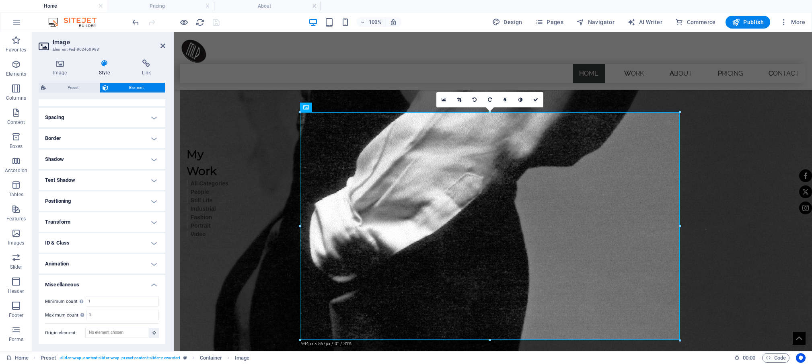
click at [146, 285] on h4 "Miscellaneous" at bounding box center [102, 282] width 127 height 14
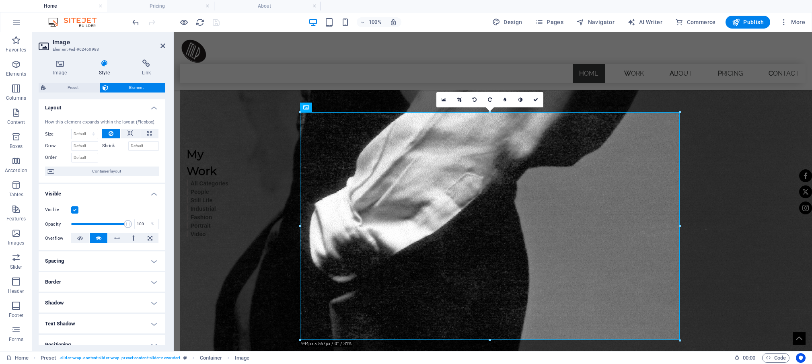
scroll to position [0, 0]
click at [64, 66] on icon at bounding box center [60, 63] width 43 height 8
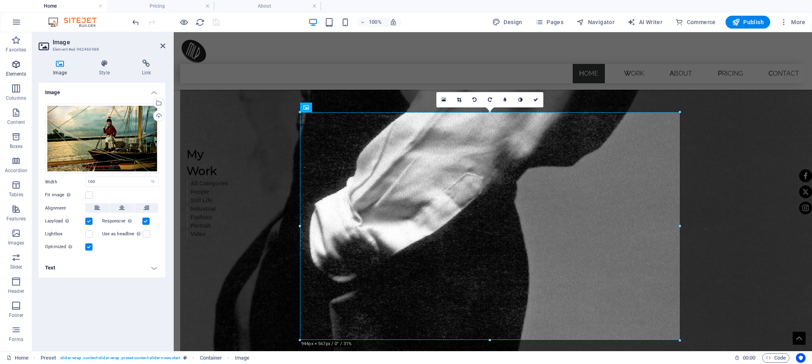
click at [18, 66] on icon "button" at bounding box center [16, 64] width 10 height 10
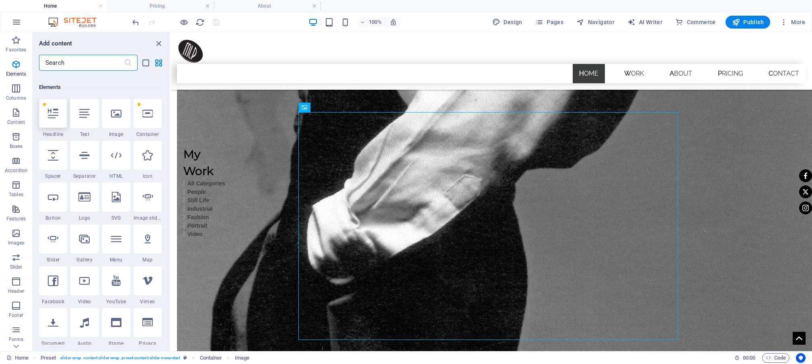
scroll to position [86, 0]
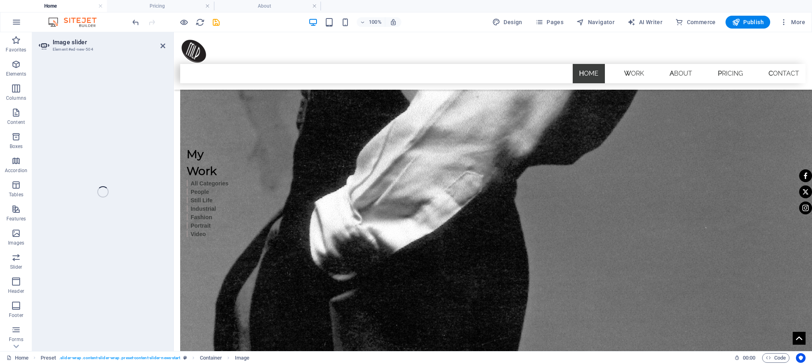
select select "ms"
select select "s"
select select "progressive"
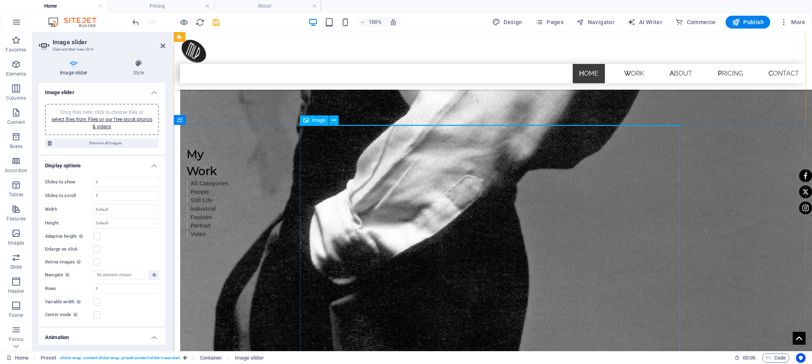
scroll to position [1357, 0]
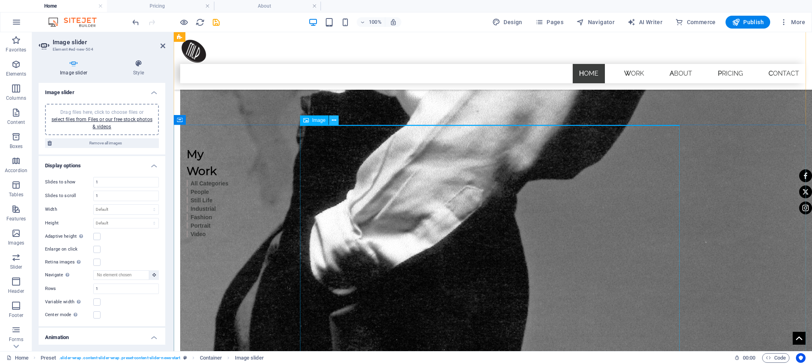
click at [334, 122] on icon at bounding box center [334, 120] width 4 height 8
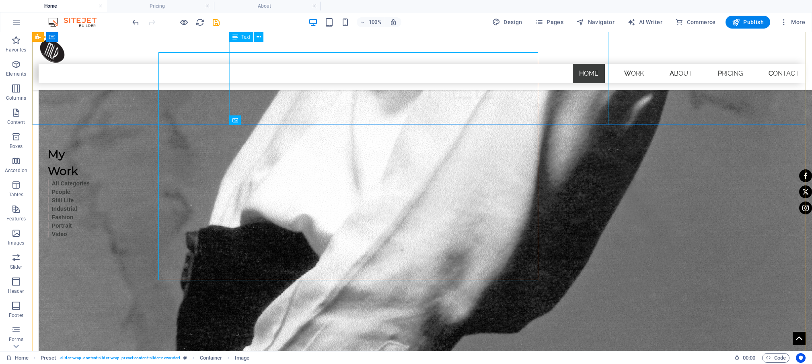
scroll to position [1430, 0]
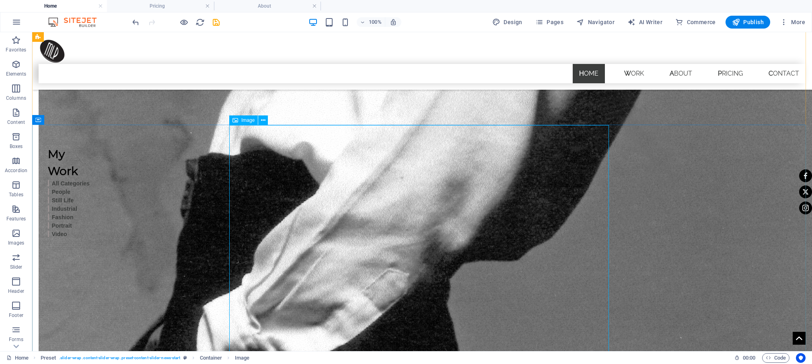
click at [134, 20] on icon "undo" at bounding box center [135, 22] width 9 height 9
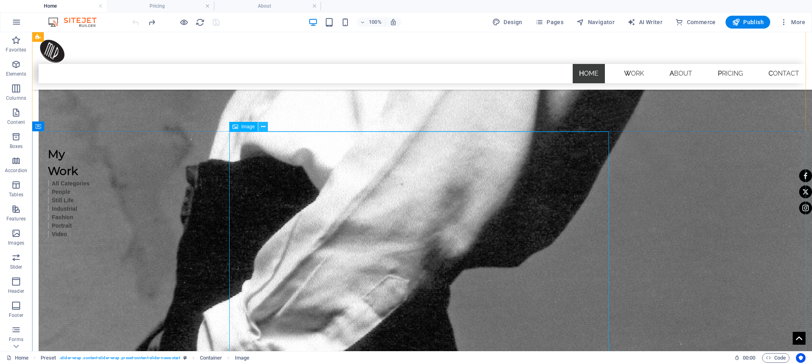
click at [264, 129] on icon at bounding box center [263, 127] width 4 height 8
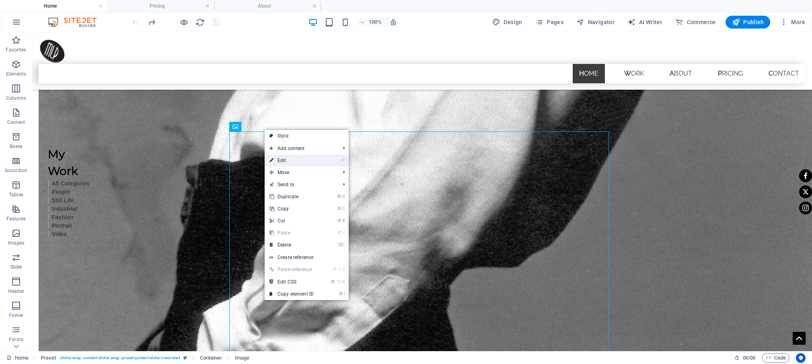
click at [288, 163] on link "⏎ Edit" at bounding box center [292, 160] width 54 height 12
select select "%"
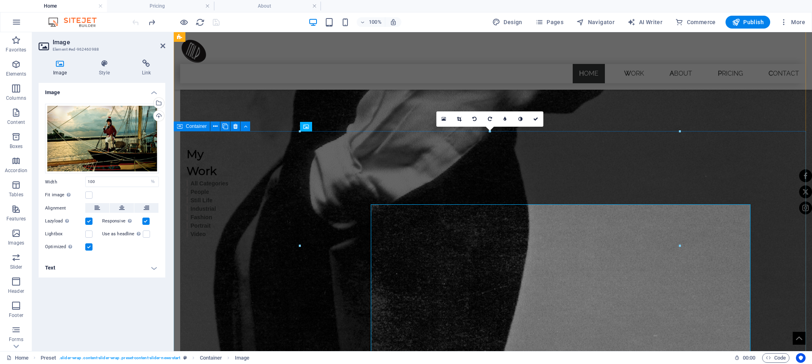
scroll to position [1351, 0]
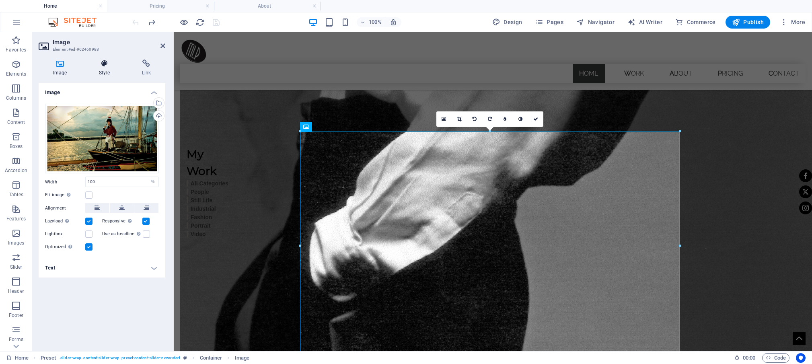
click at [105, 70] on h4 "Style" at bounding box center [105, 67] width 43 height 17
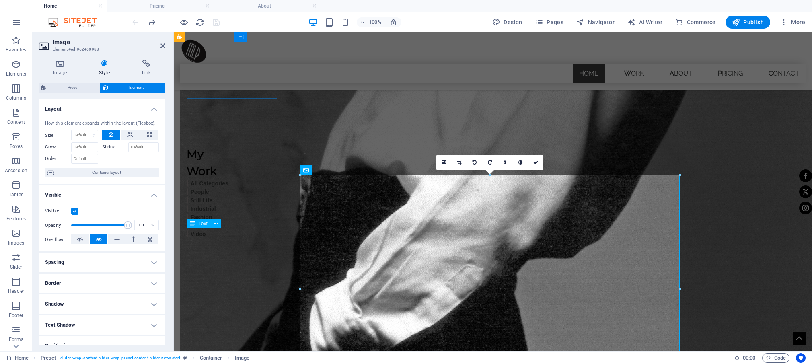
scroll to position [1209, 0]
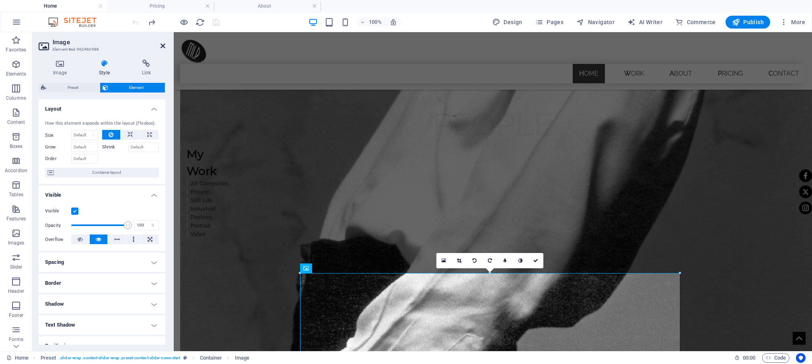
click at [163, 44] on icon at bounding box center [162, 46] width 5 height 6
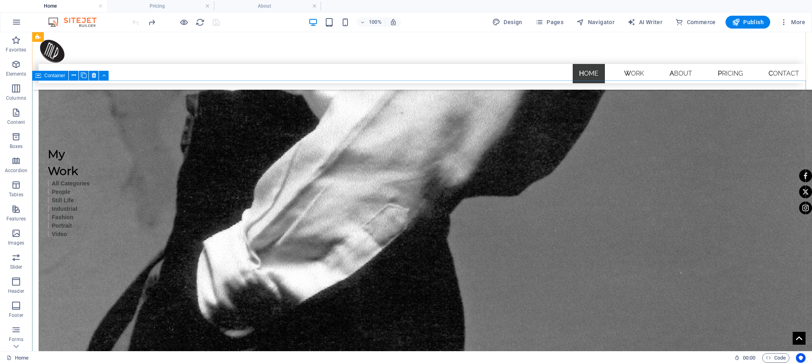
scroll to position [1443, 0]
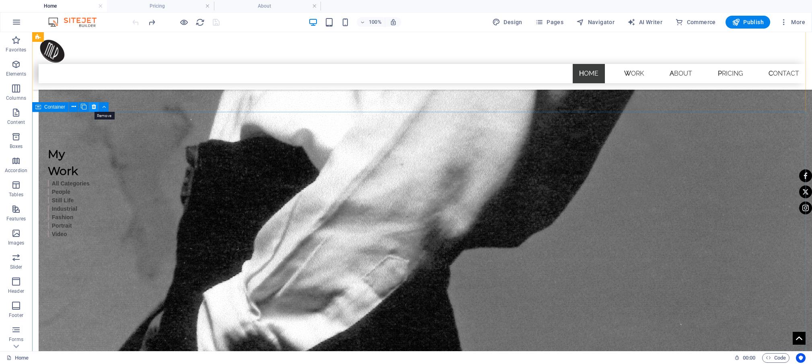
drag, startPoint x: 94, startPoint y: 108, endPoint x: 63, endPoint y: 73, distance: 46.1
click at [94, 108] on icon at bounding box center [94, 107] width 4 height 8
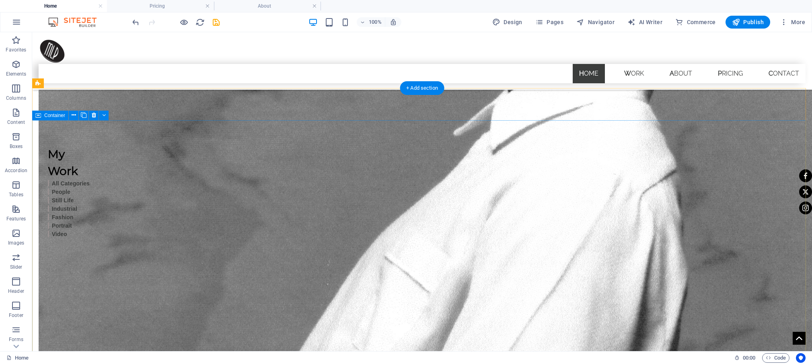
scroll to position [1066, 0]
click at [72, 112] on icon at bounding box center [74, 114] width 4 height 8
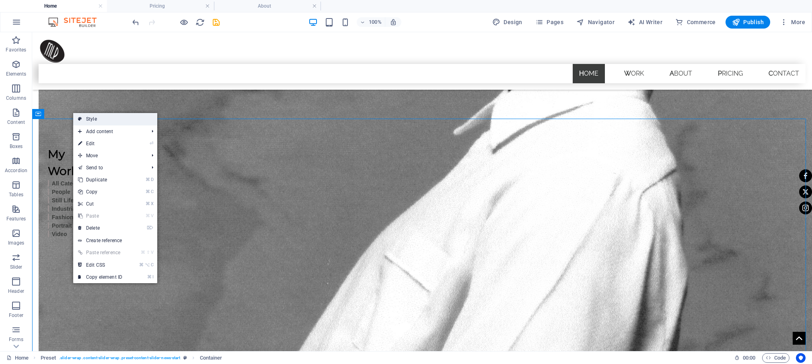
click at [89, 117] on link "Style" at bounding box center [115, 119] width 84 height 12
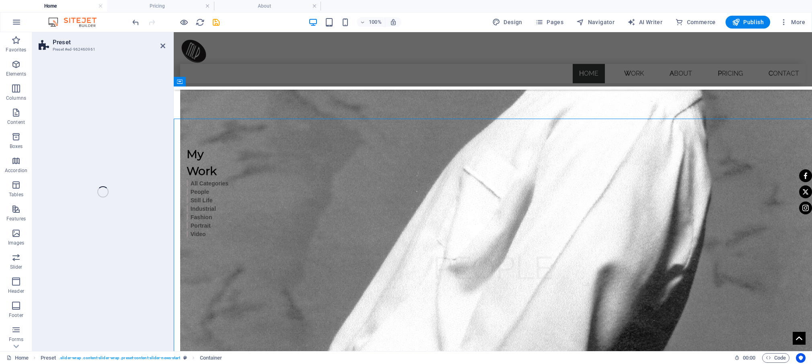
select select "px"
select select "rem"
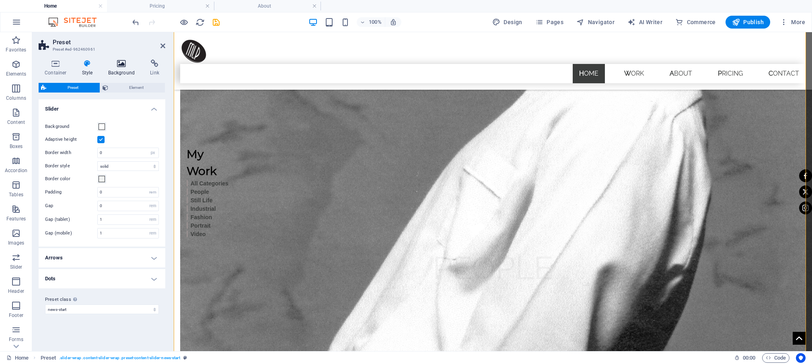
click at [120, 74] on h4 "Background" at bounding box center [123, 67] width 42 height 17
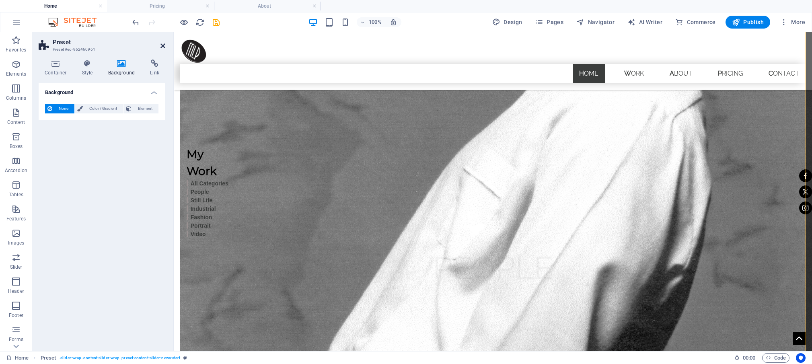
click at [163, 43] on icon at bounding box center [162, 46] width 5 height 6
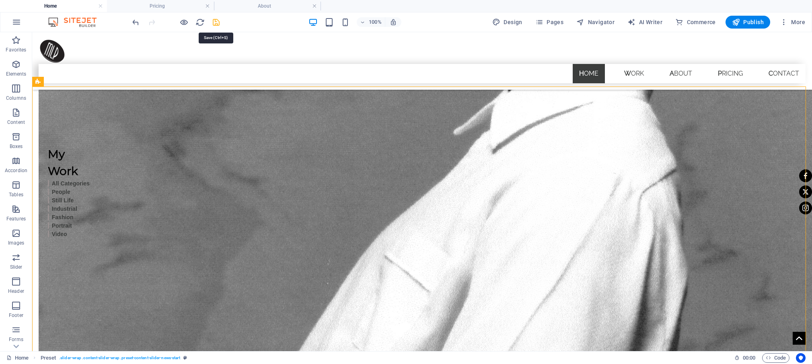
click at [217, 24] on icon "save" at bounding box center [215, 22] width 9 height 9
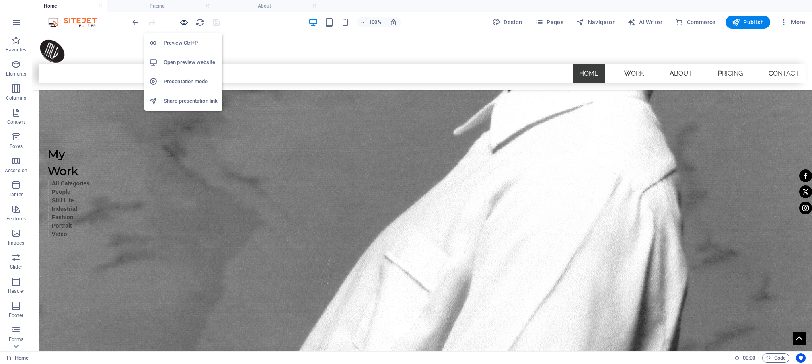
click at [185, 23] on icon "button" at bounding box center [183, 22] width 9 height 9
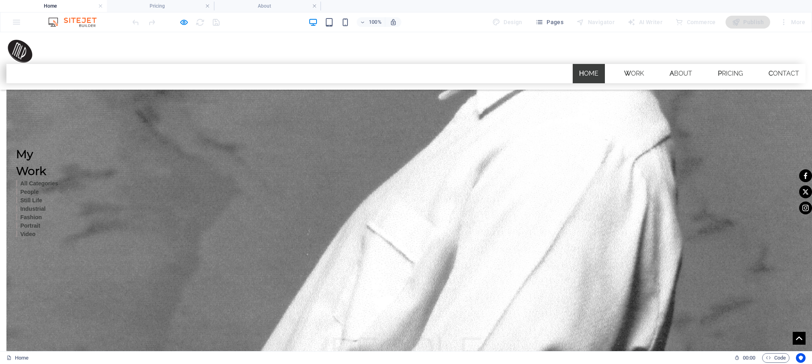
scroll to position [1274, 0]
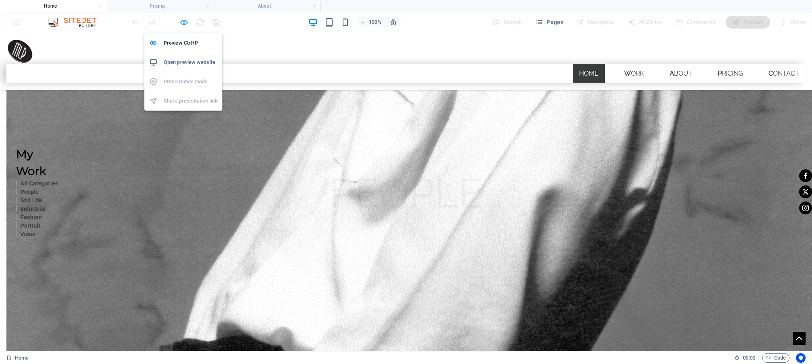
click at [183, 20] on icon "button" at bounding box center [183, 22] width 9 height 9
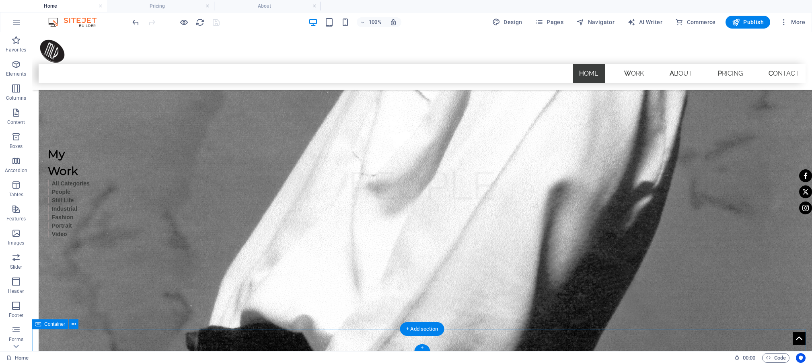
scroll to position [1259, 0]
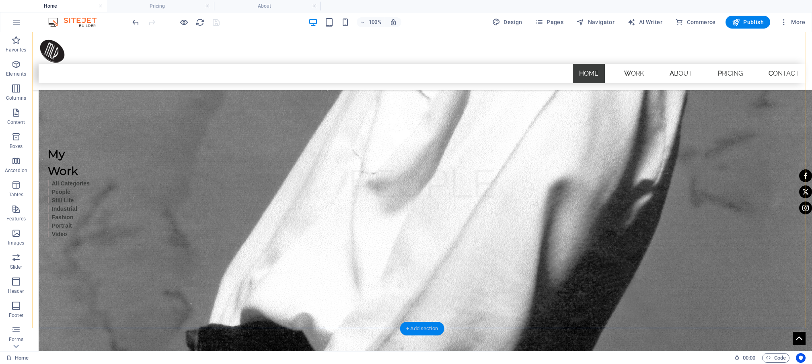
click at [417, 329] on div "+ Add section" at bounding box center [422, 329] width 45 height 14
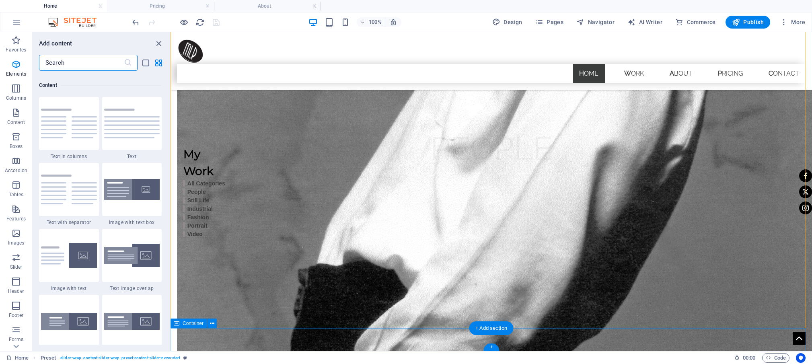
scroll to position [1407, 0]
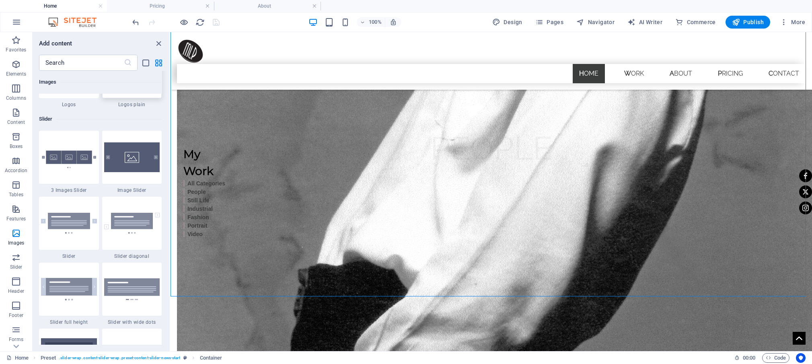
scroll to position [4544, 0]
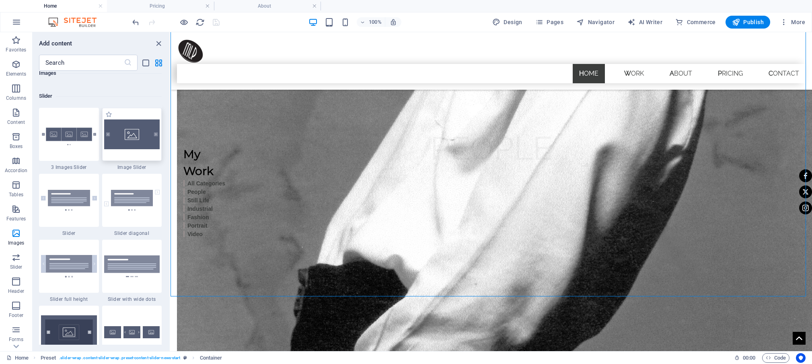
click at [130, 149] on img at bounding box center [132, 134] width 56 height 30
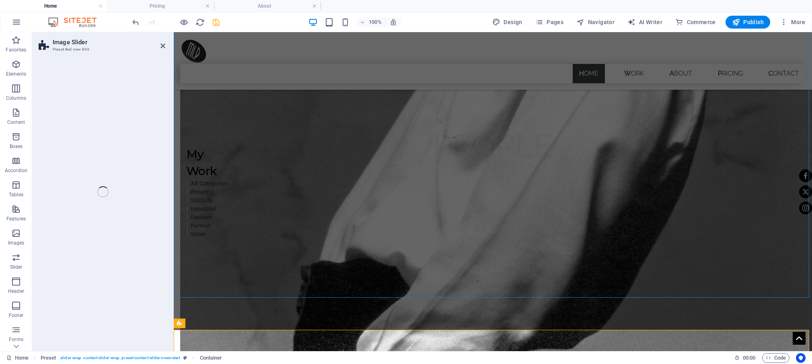
scroll to position [1186, 0]
select select "rem"
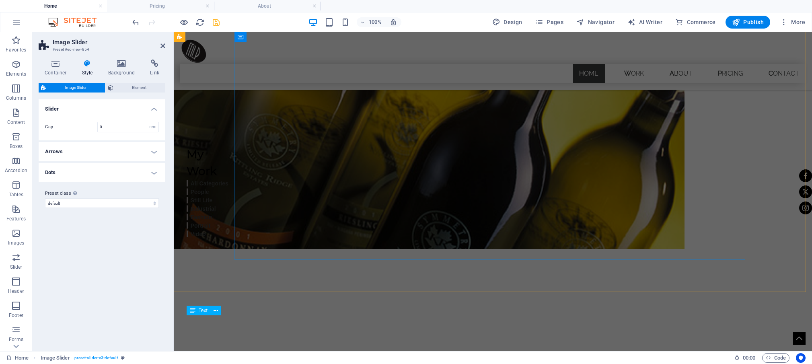
scroll to position [47, 0]
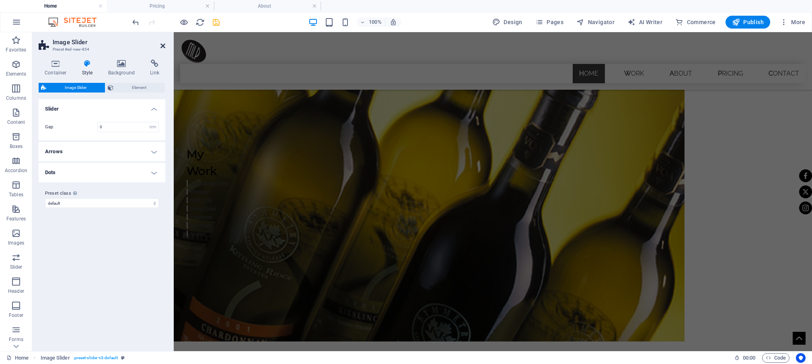
drag, startPoint x: 164, startPoint y: 44, endPoint x: 132, endPoint y: 10, distance: 46.3
click at [164, 44] on icon at bounding box center [162, 46] width 5 height 6
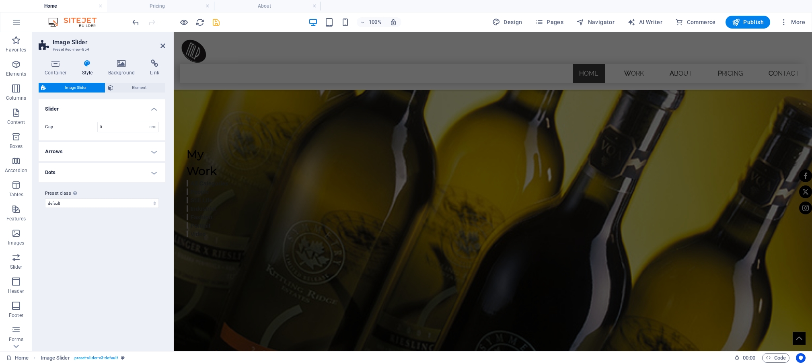
scroll to position [1484, 0]
